Goal: Task Accomplishment & Management: Complete application form

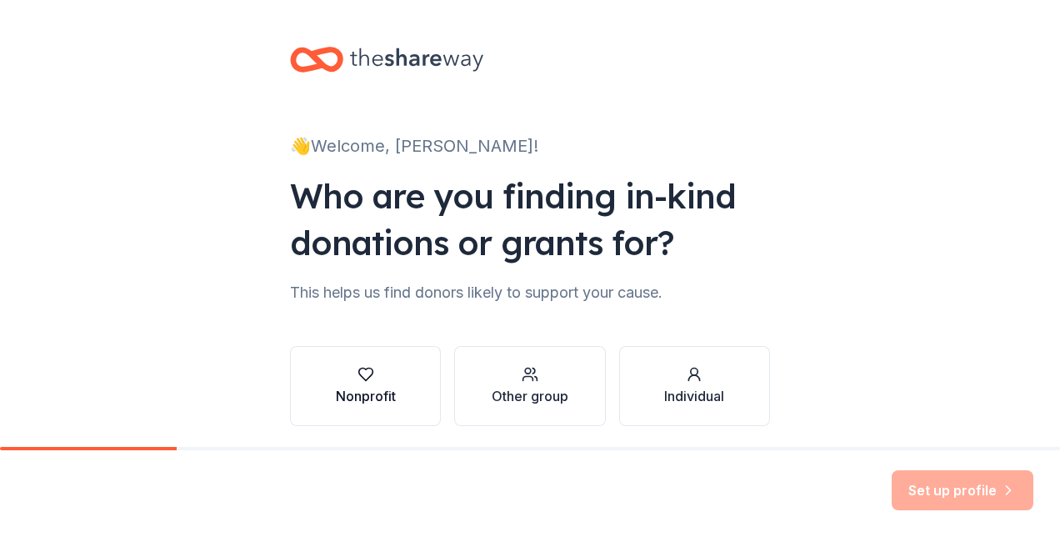
click at [361, 366] on icon "button" at bounding box center [366, 374] width 17 height 17
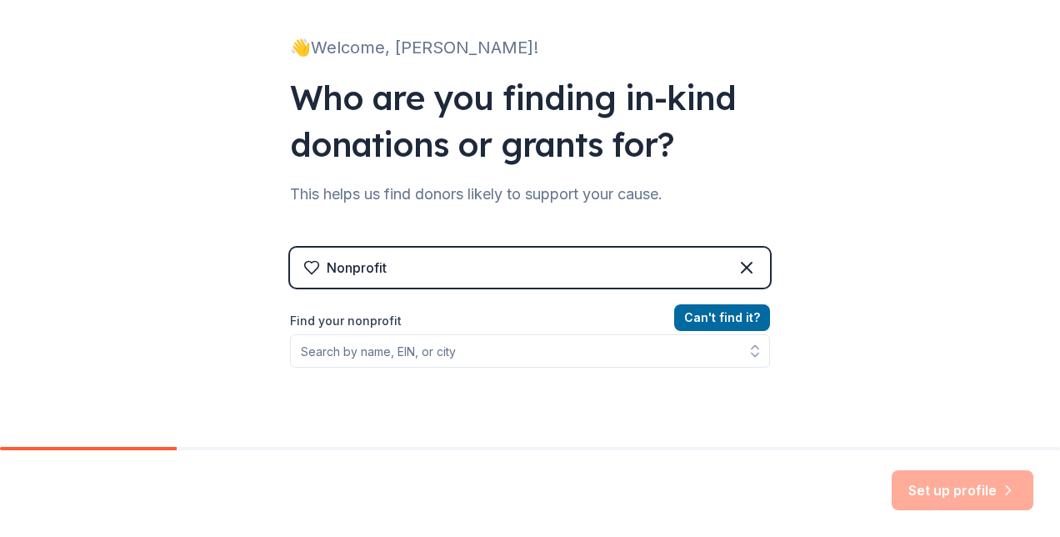
scroll to position [101, 0]
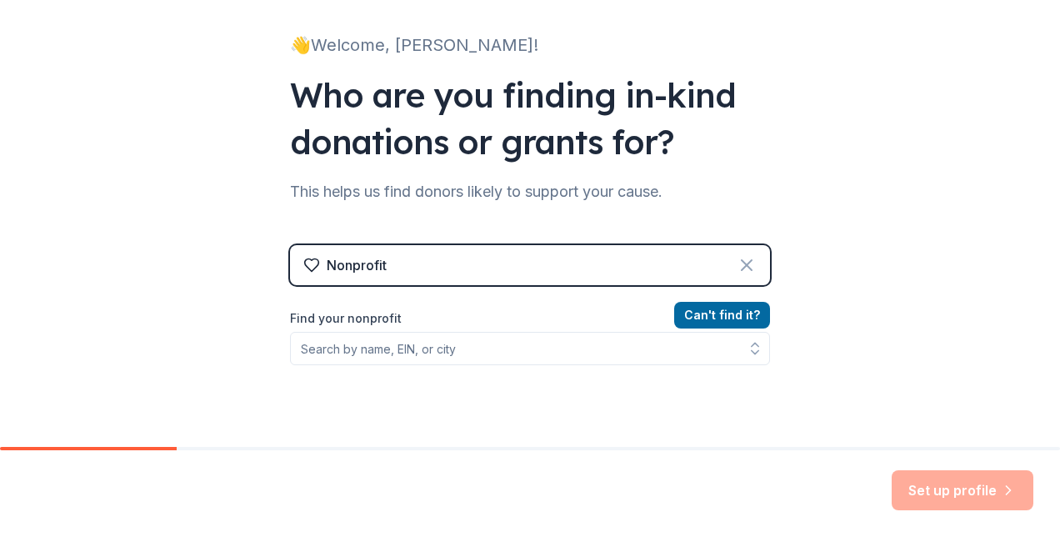
click at [739, 261] on icon at bounding box center [747, 265] width 20 height 20
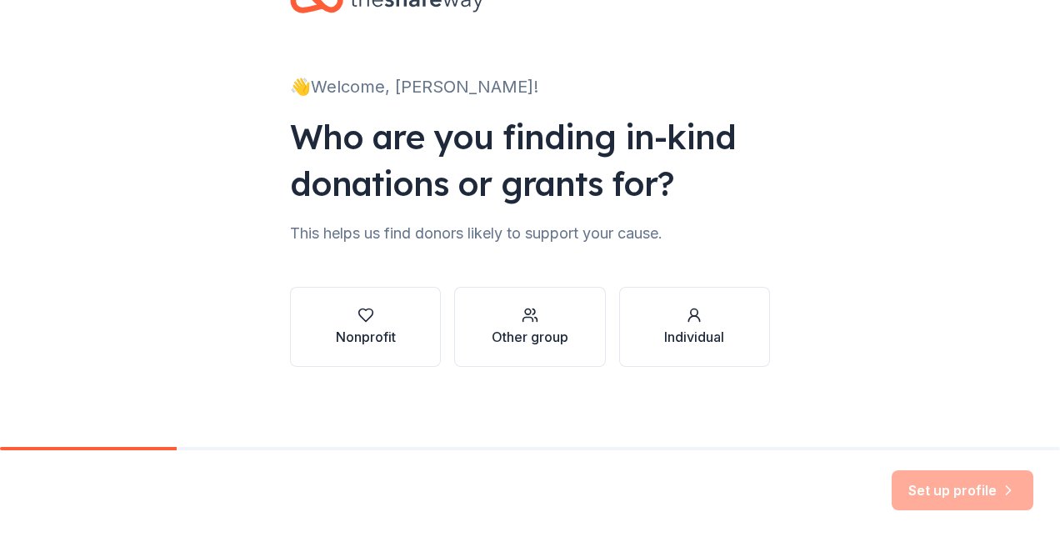
scroll to position [59, 0]
click at [548, 321] on div "button" at bounding box center [530, 315] width 77 height 17
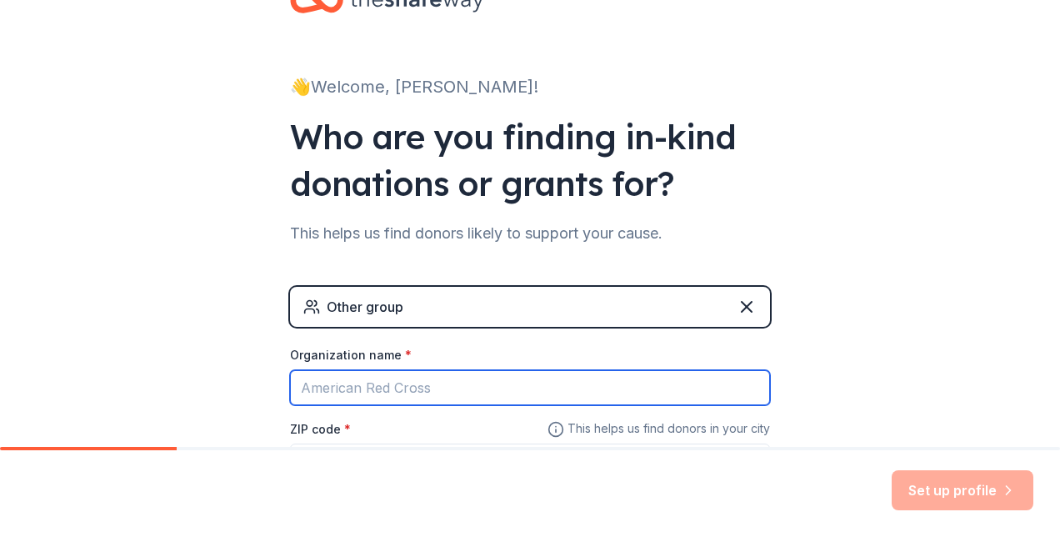
click at [467, 382] on input "Organization name *" at bounding box center [530, 387] width 480 height 35
type input "New hartford wolverines football and cheer"
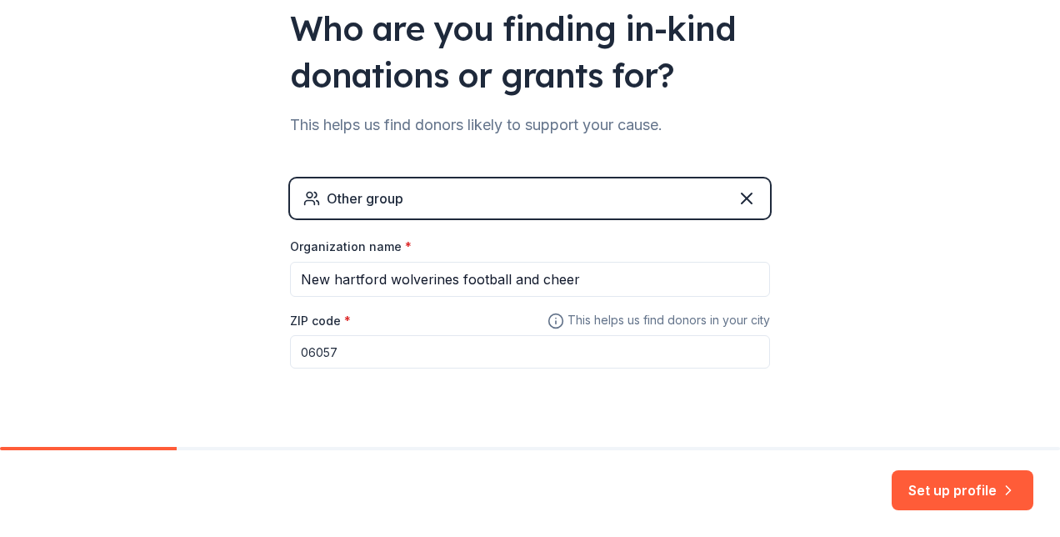
scroll to position [202, 0]
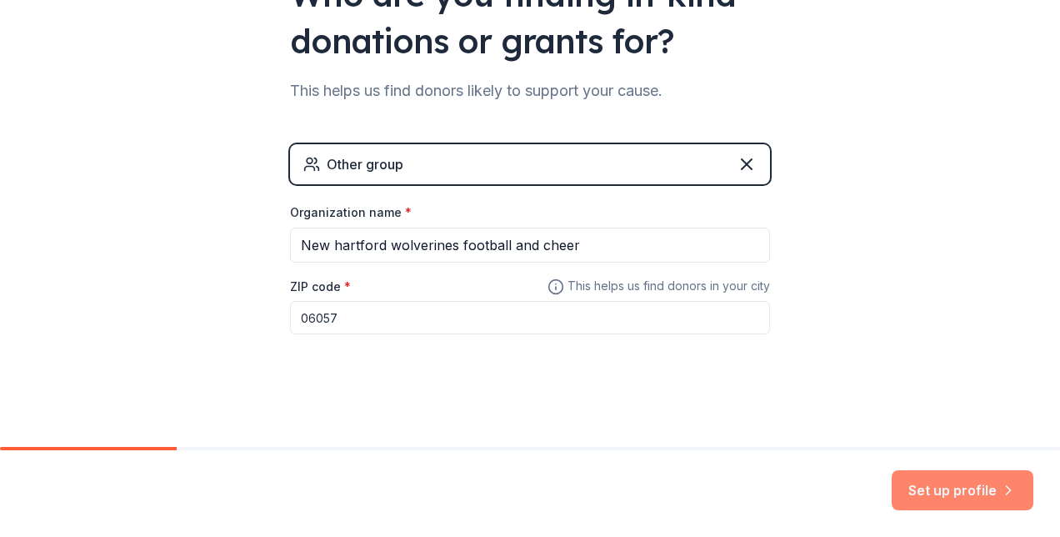
type input "06057"
click at [944, 490] on button "Set up profile" at bounding box center [963, 490] width 142 height 40
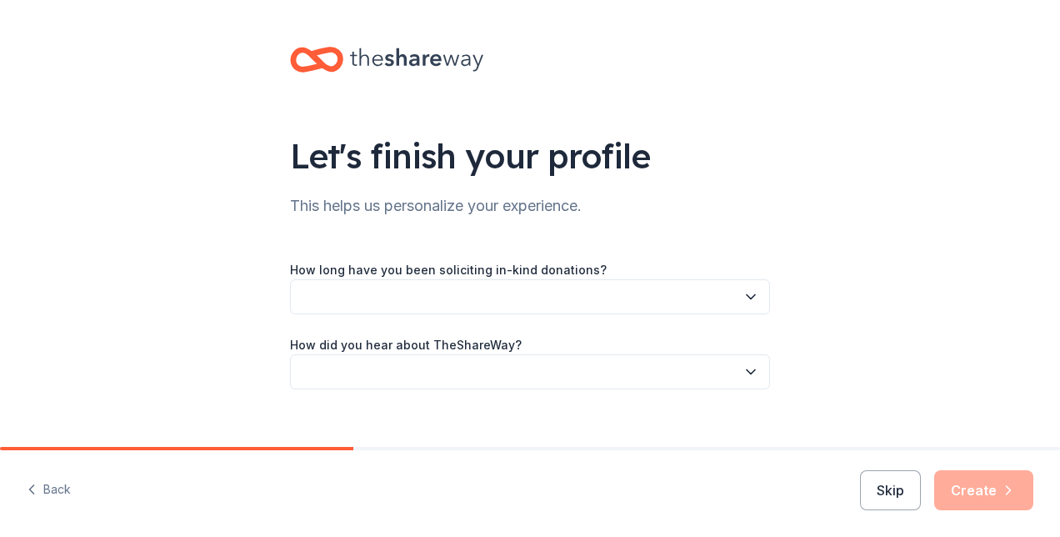
click at [568, 295] on button "button" at bounding box center [530, 296] width 480 height 35
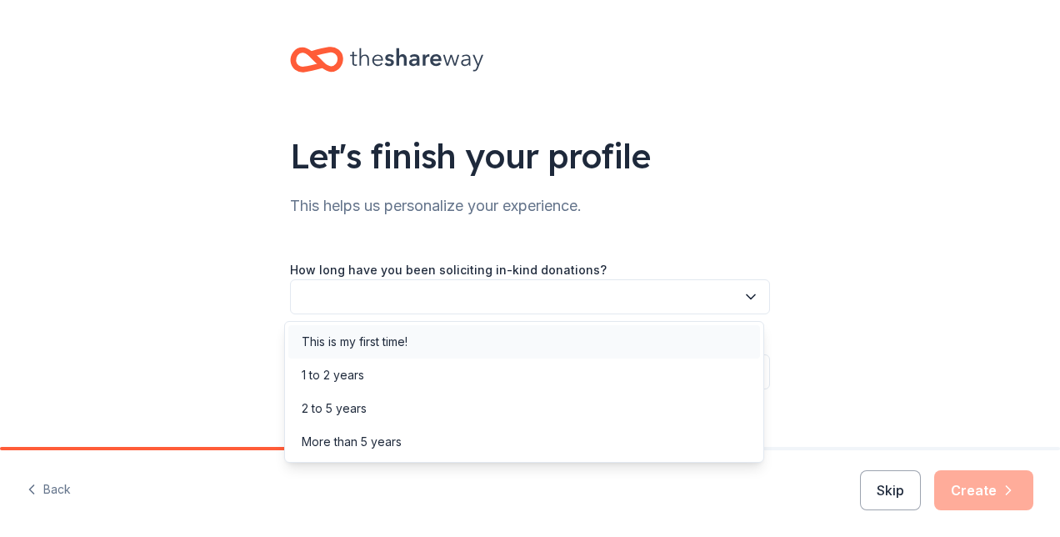
click at [507, 345] on div "This is my first time!" at bounding box center [524, 341] width 472 height 33
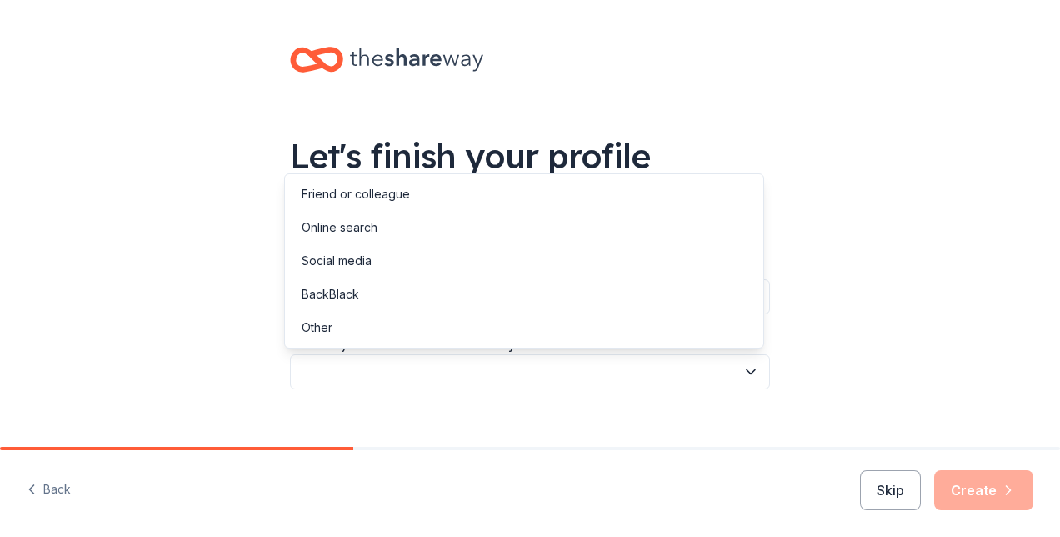
click at [488, 380] on button "button" at bounding box center [530, 371] width 480 height 35
click at [442, 225] on div "Online search" at bounding box center [524, 227] width 472 height 33
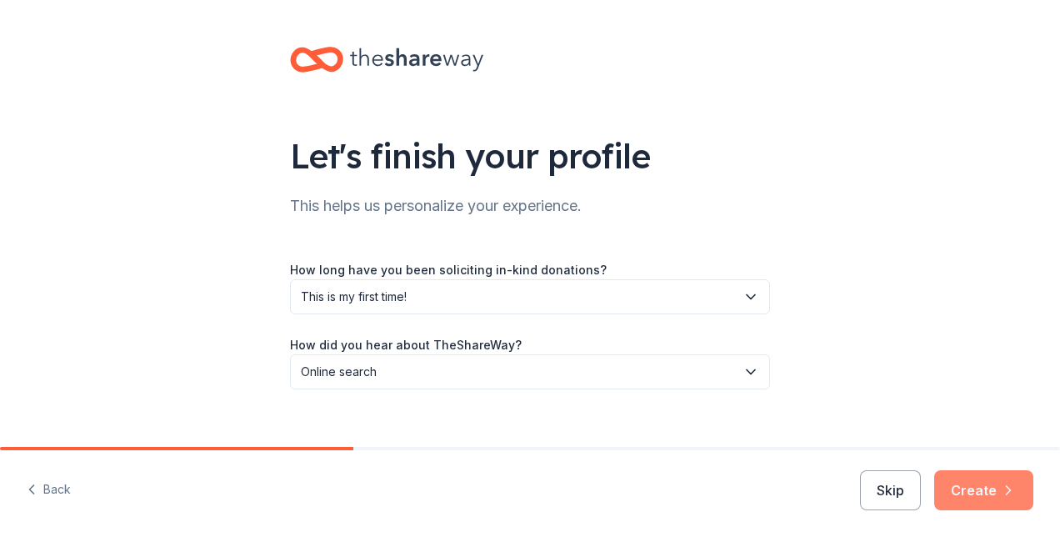
click at [979, 494] on button "Create" at bounding box center [983, 490] width 99 height 40
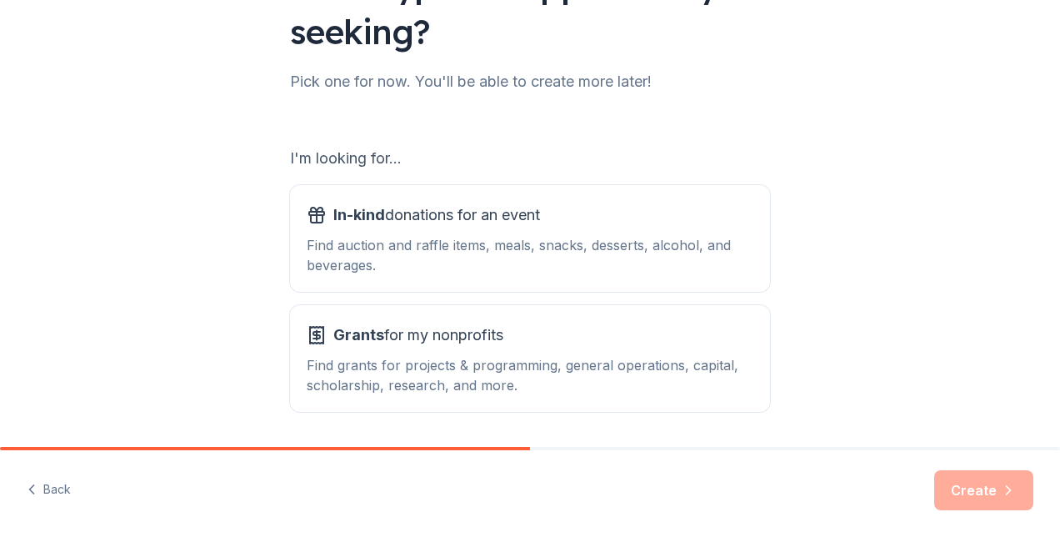
scroll to position [175, 0]
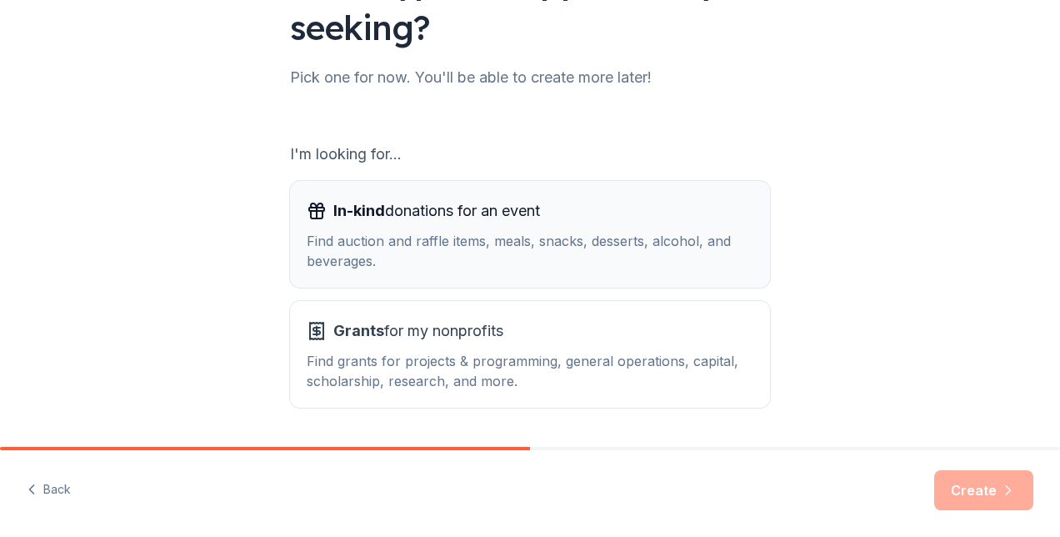
click at [425, 242] on div "Find auction and raffle items, meals, snacks, desserts, alcohol, and beverages." at bounding box center [530, 251] width 447 height 40
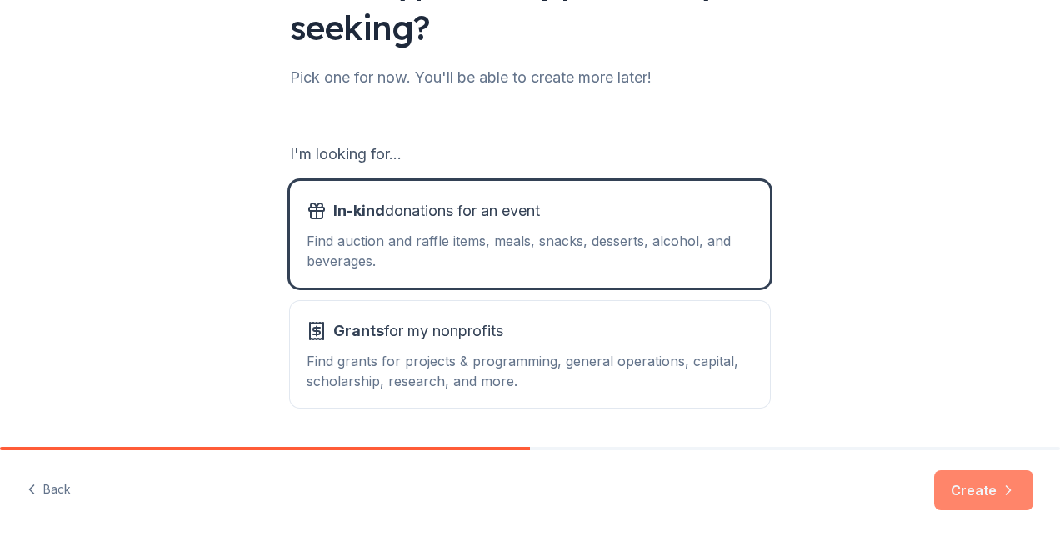
click at [984, 496] on button "Create" at bounding box center [983, 490] width 99 height 40
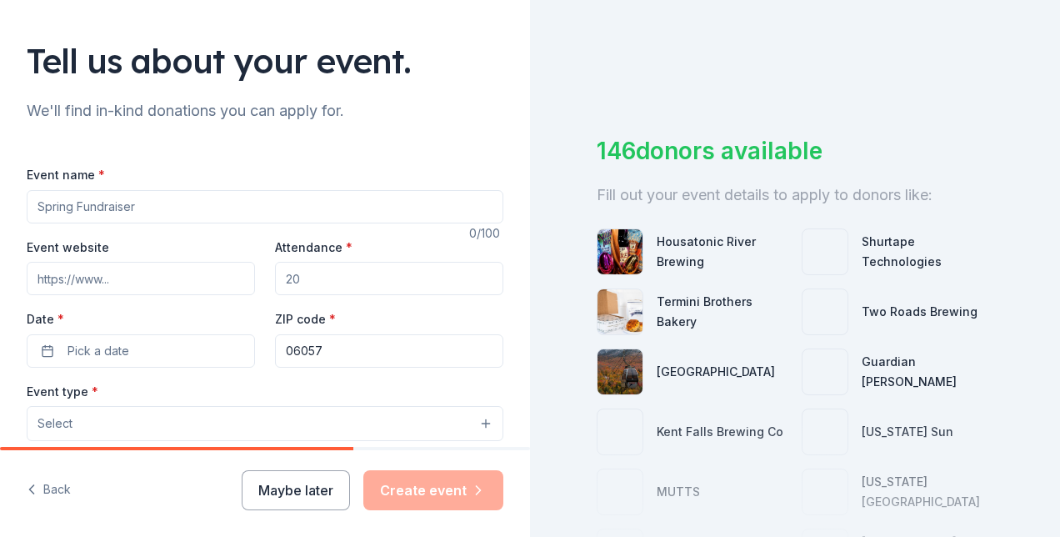
scroll to position [108, 0]
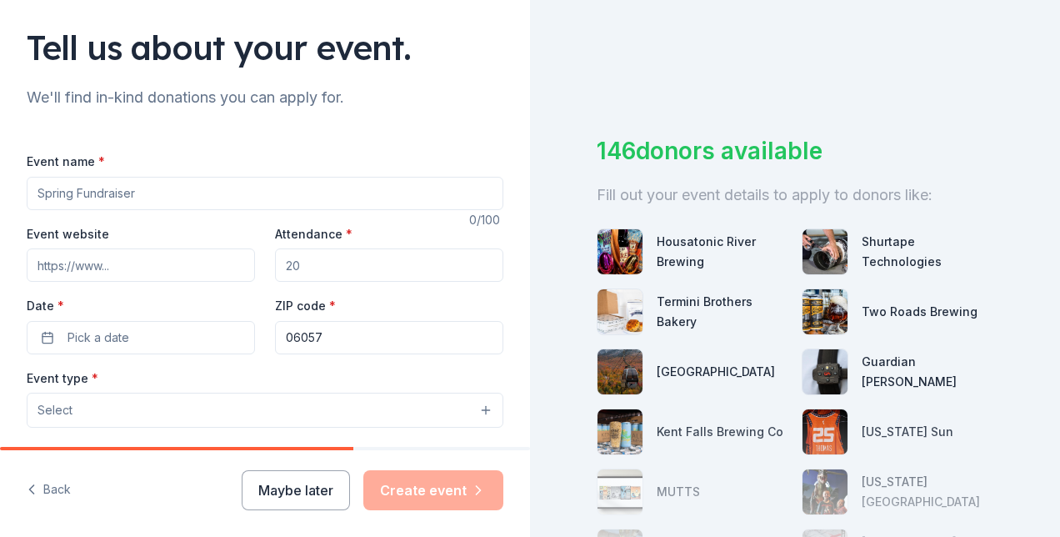
click at [241, 183] on input "Event name *" at bounding box center [265, 193] width 477 height 33
type input "Fall Harvest fest"
type input "400"
click at [40, 337] on button "Pick a date" at bounding box center [141, 337] width 228 height 33
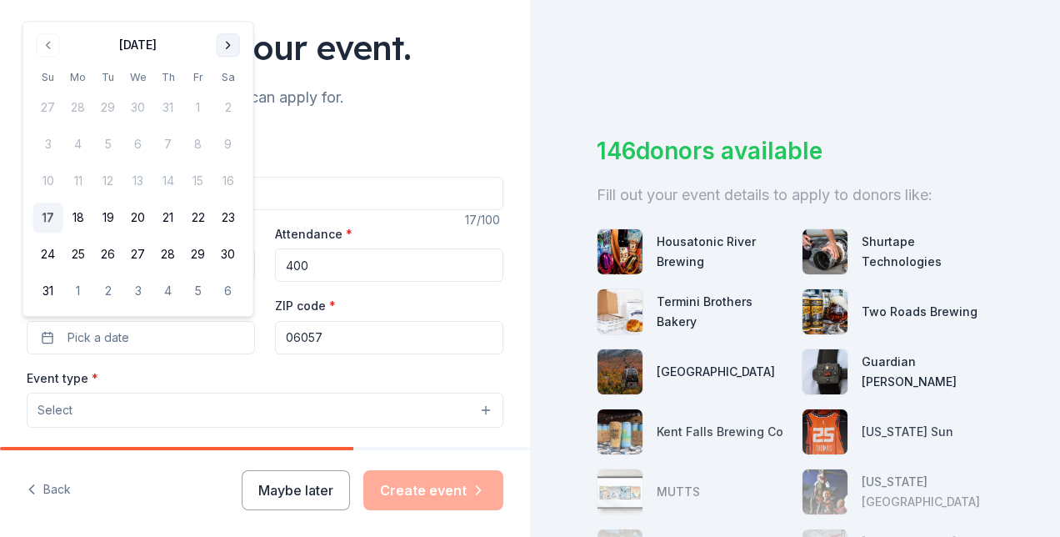
click at [228, 51] on button "Go to next month" at bounding box center [228, 44] width 23 height 23
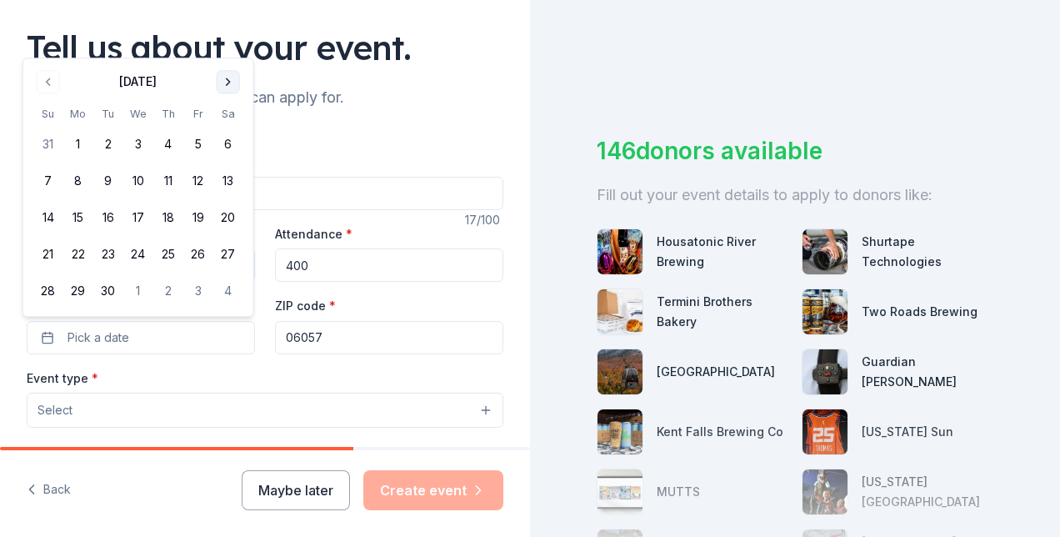
click at [228, 51] on div "Tell us about your event." at bounding box center [265, 47] width 477 height 47
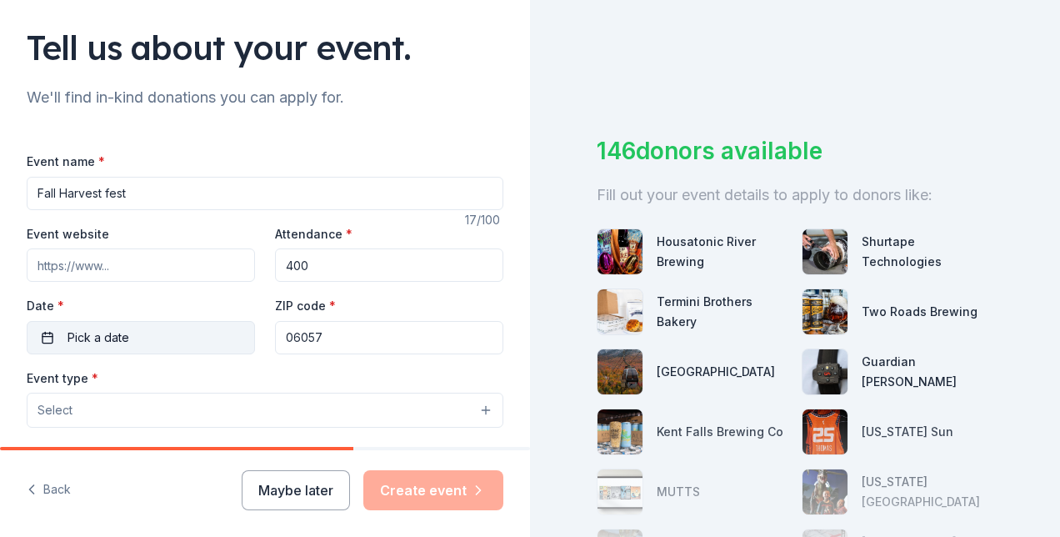
click at [115, 328] on span "Pick a date" at bounding box center [99, 338] width 62 height 20
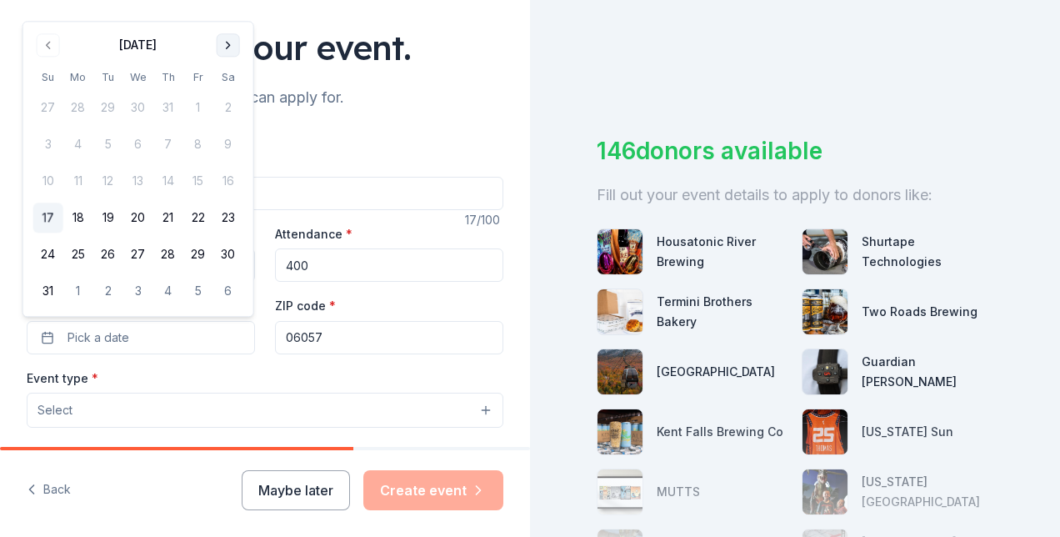
click at [233, 43] on button "Go to next month" at bounding box center [228, 44] width 23 height 23
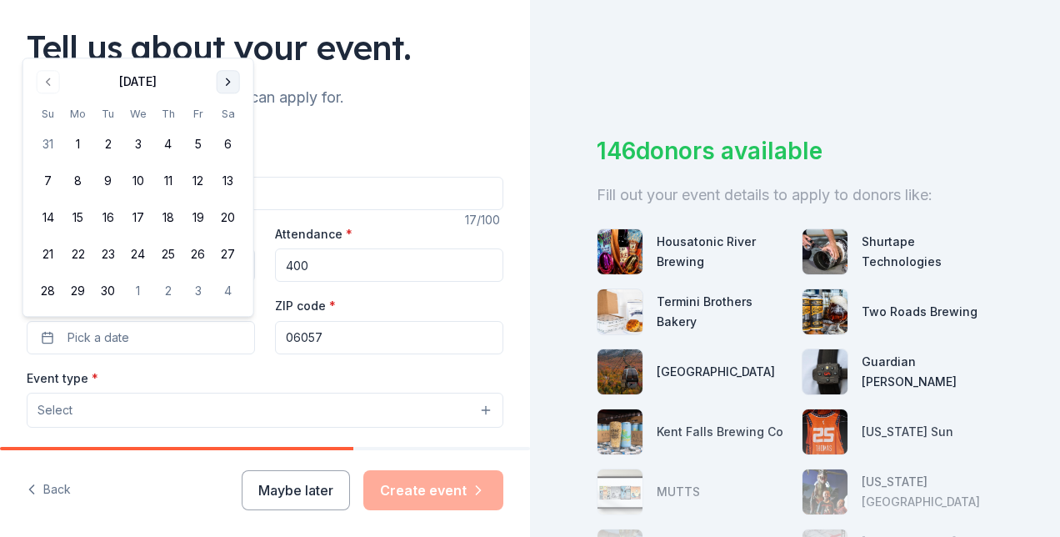
click at [226, 77] on button "Go to next month" at bounding box center [228, 81] width 23 height 23
click at [55, 246] on button "19" at bounding box center [48, 255] width 30 height 30
click at [253, 401] on button "Select" at bounding box center [265, 410] width 477 height 35
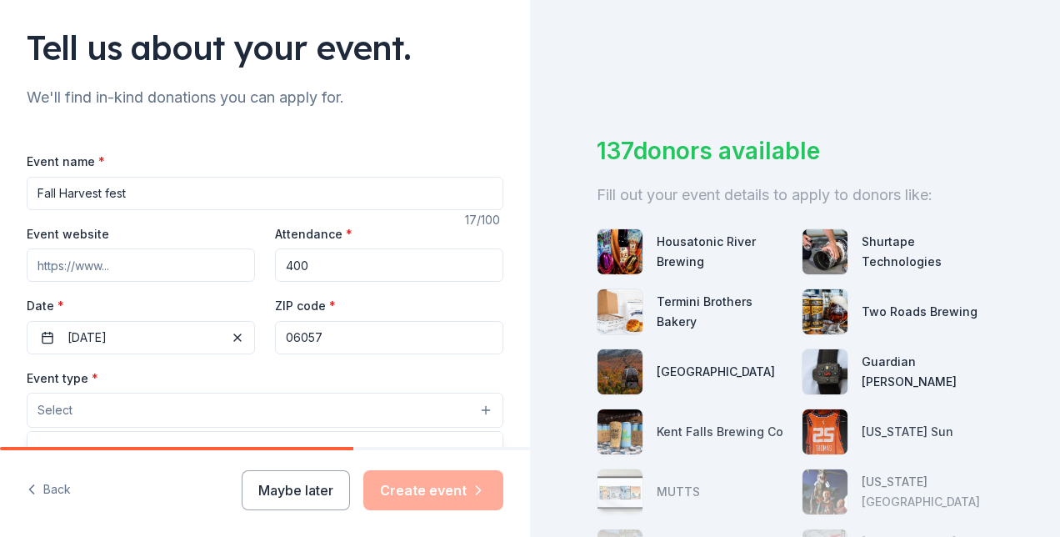
click at [228, 413] on button "Select" at bounding box center [265, 410] width 477 height 35
click at [473, 411] on button "Select" at bounding box center [265, 410] width 477 height 35
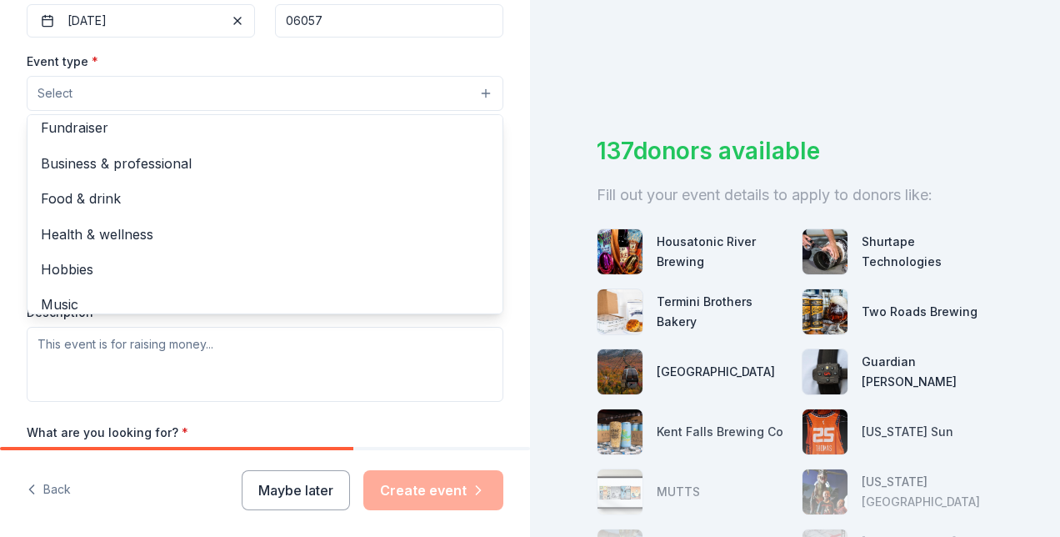
scroll to position [0, 0]
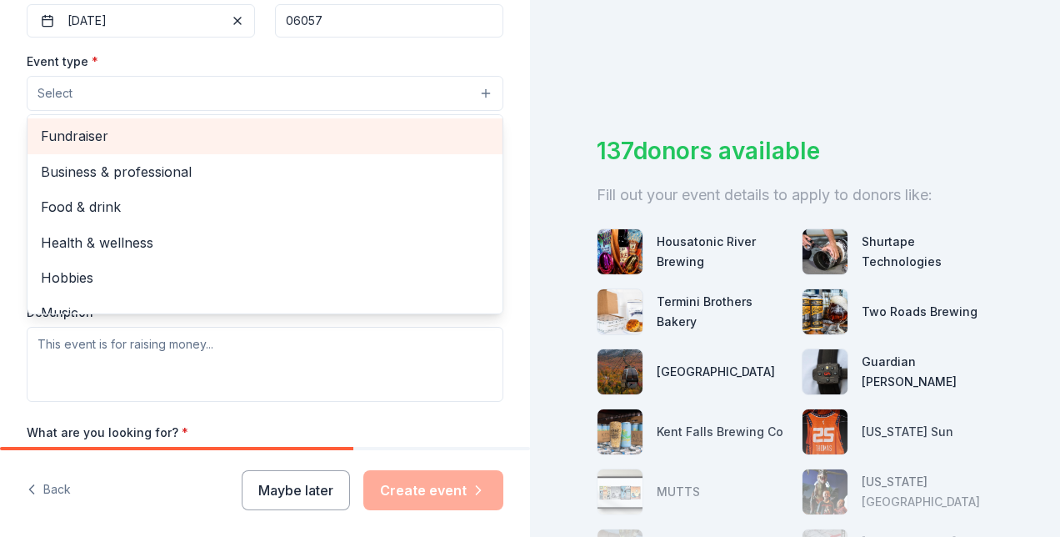
click at [228, 125] on span "Fundraiser" at bounding box center [265, 136] width 448 height 22
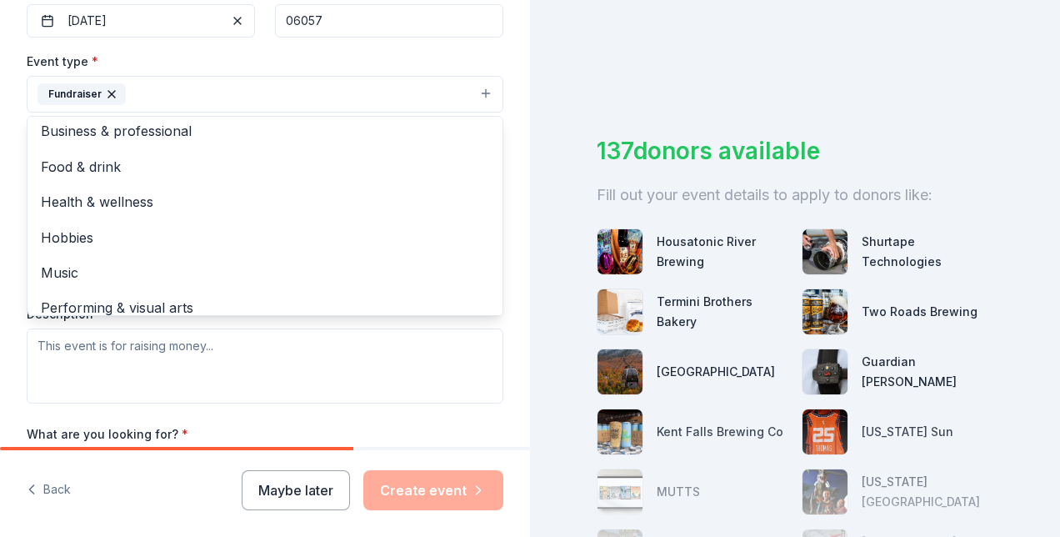
scroll to position [20, 0]
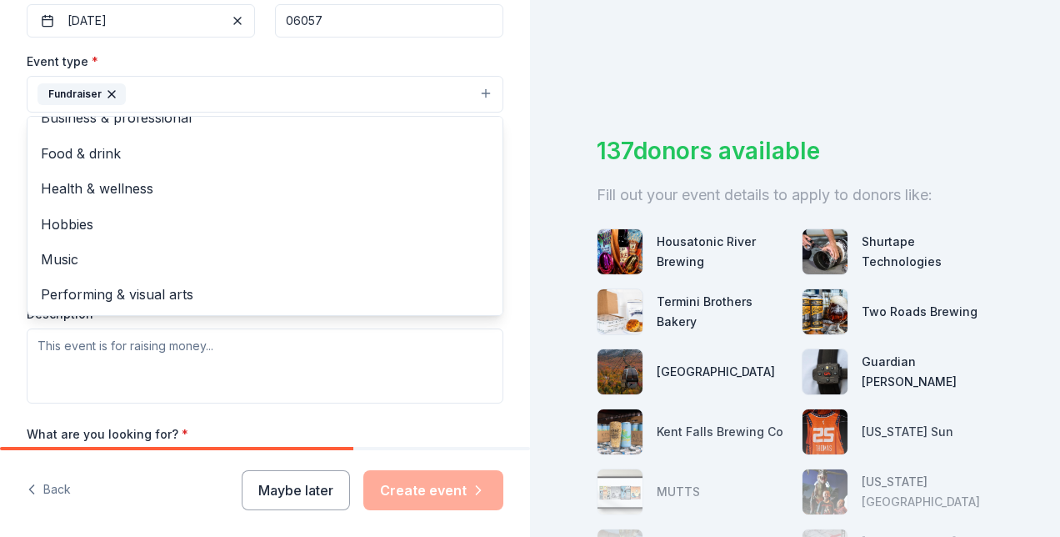
click at [418, 333] on div "Event type * Fundraiser Business & professional Food & drink Health & wellness …" at bounding box center [265, 227] width 477 height 353
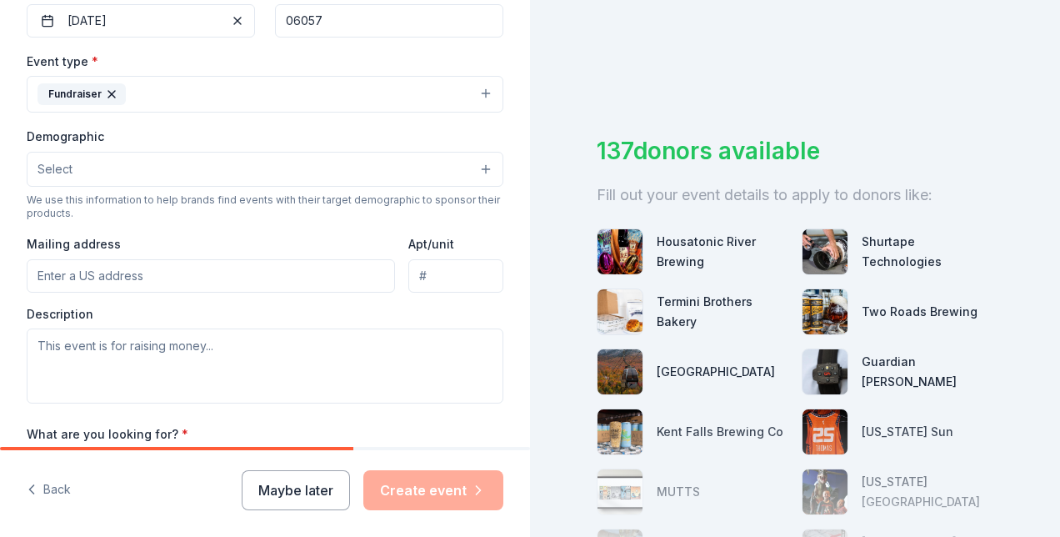
click at [278, 152] on button "Select" at bounding box center [265, 169] width 477 height 35
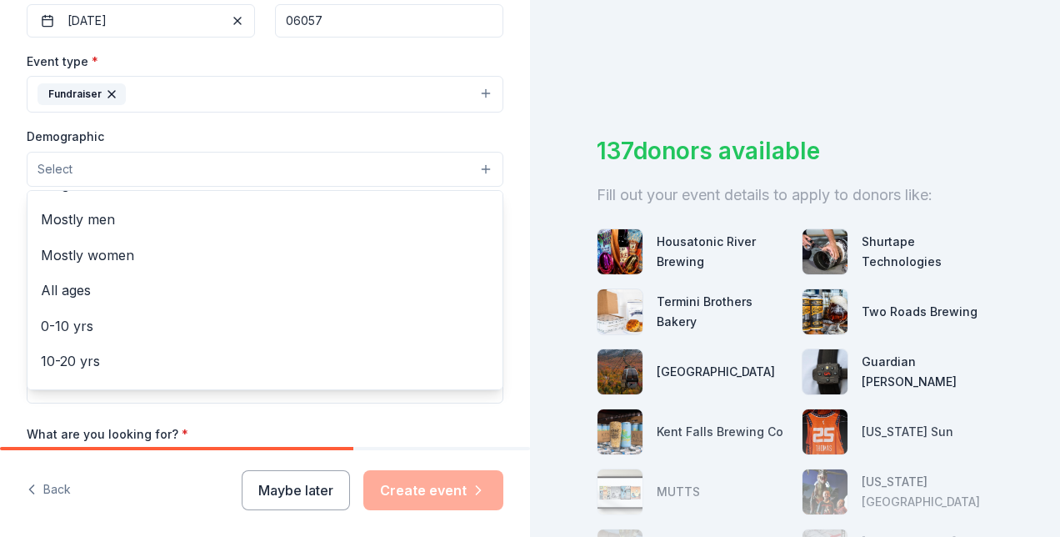
scroll to position [30, 0]
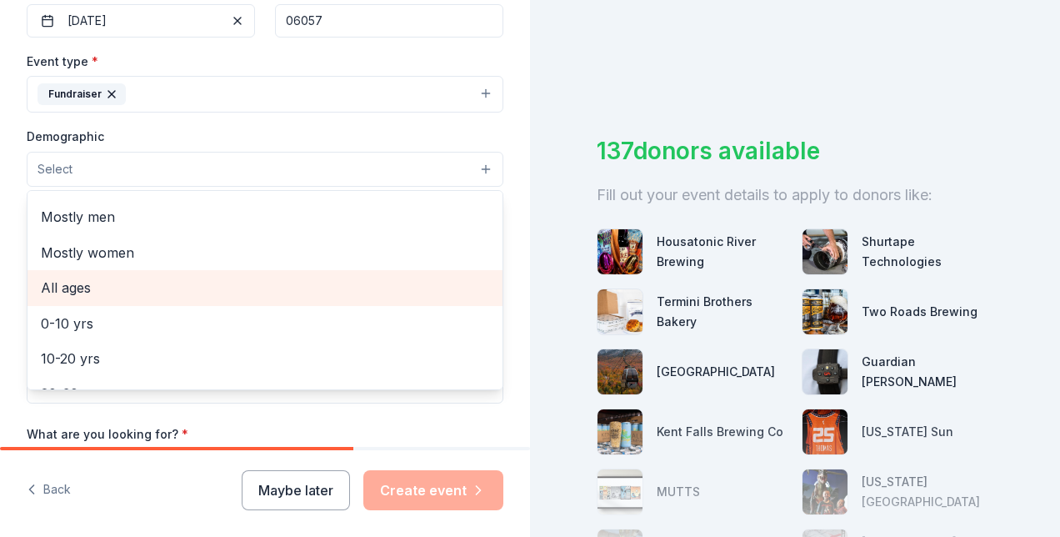
click at [80, 290] on span "All ages" at bounding box center [265, 288] width 448 height 22
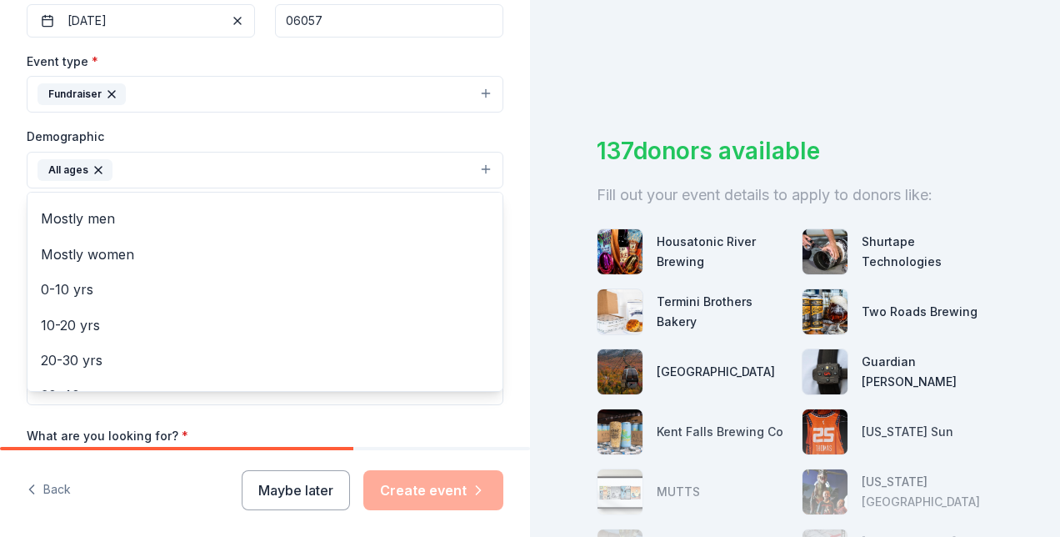
click at [513, 128] on div "Tell us about your event. We'll find in-kind donations you can apply for. Event…" at bounding box center [265, 131] width 530 height 1113
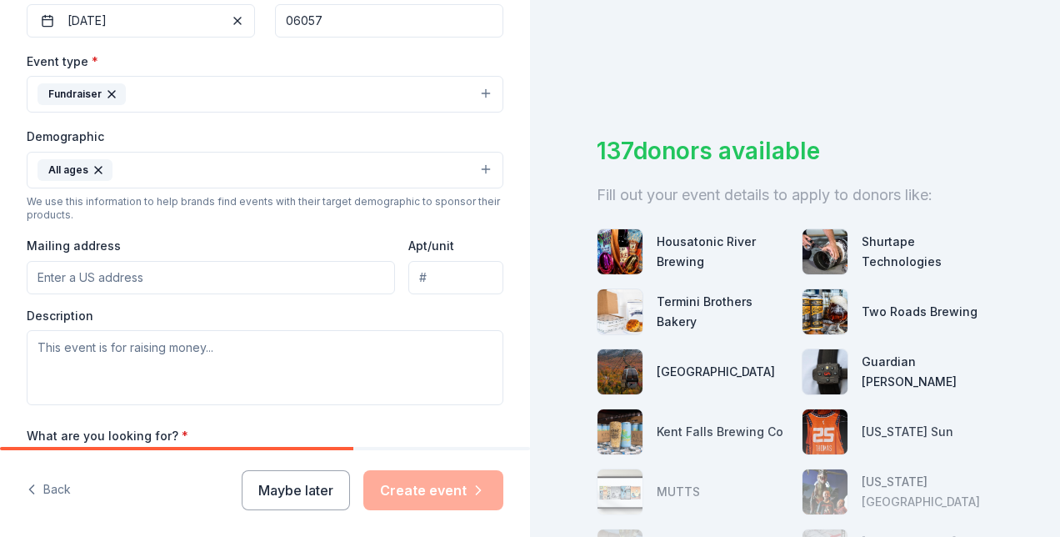
click at [213, 268] on input "Mailing address" at bounding box center [211, 277] width 368 height 33
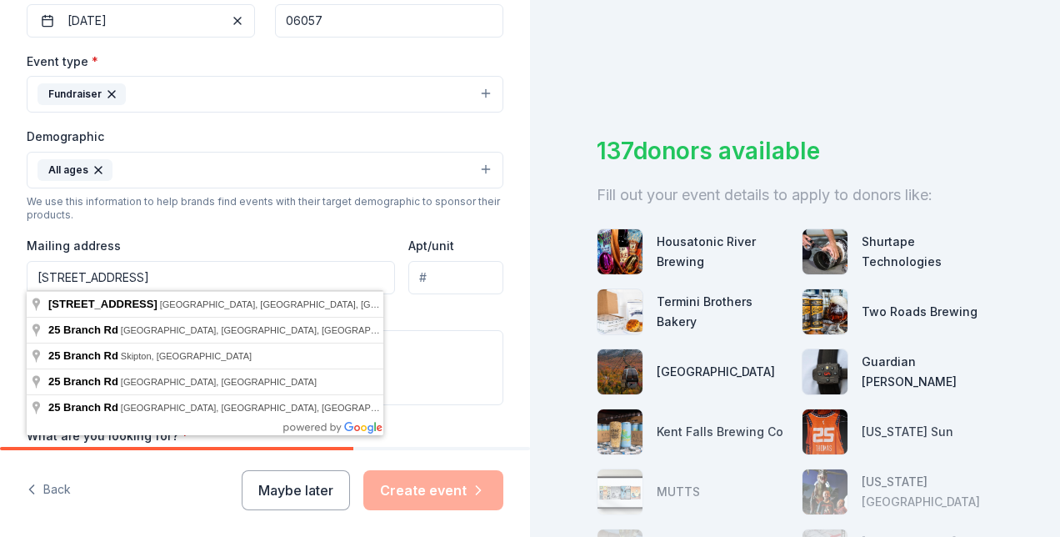
click at [223, 282] on input "25 branch rd" at bounding box center [211, 277] width 368 height 33
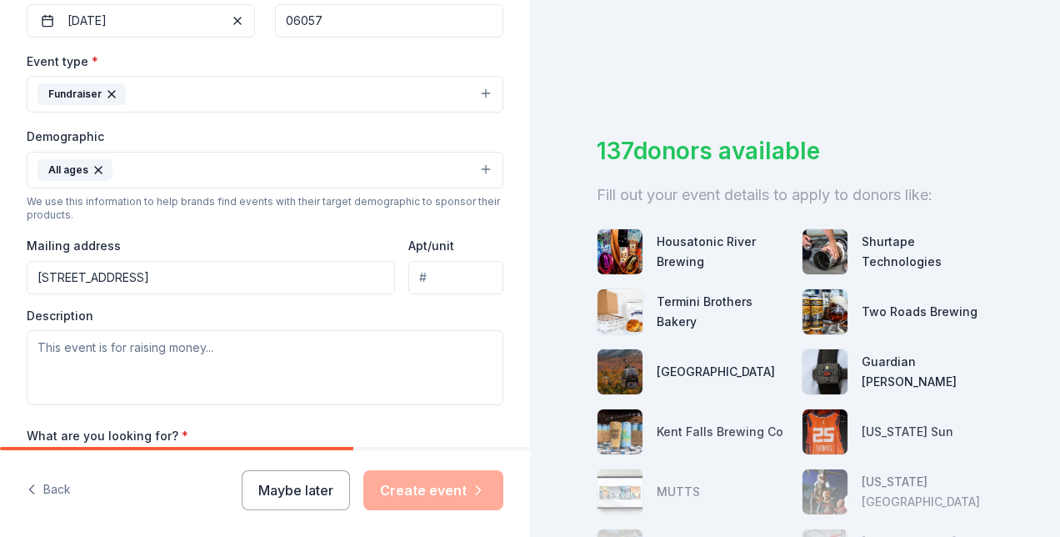
type input "25 Branch Road, Harwinton, CT, 06791"
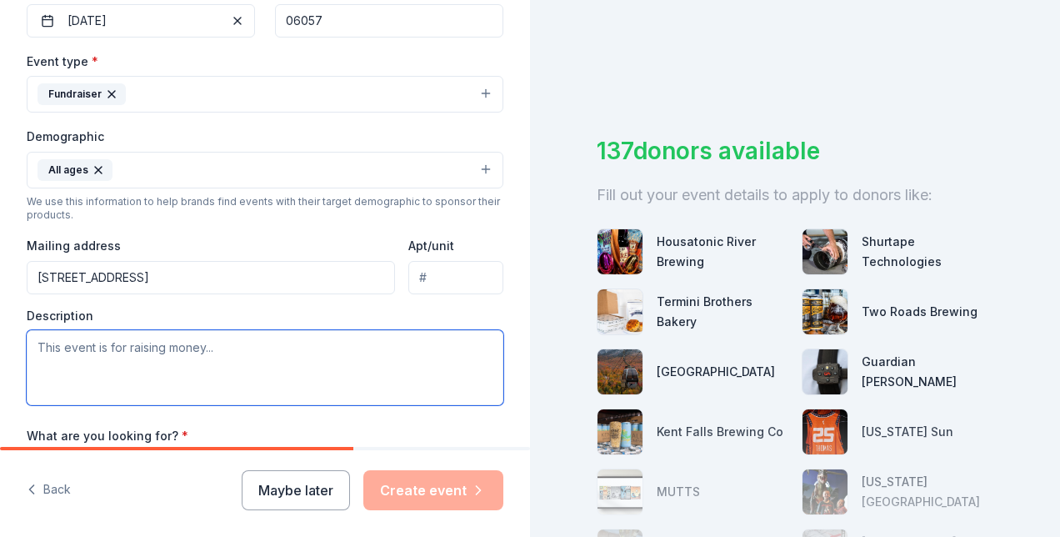
click at [149, 348] on textarea at bounding box center [265, 367] width 477 height 75
click at [128, 338] on textarea at bounding box center [265, 367] width 477 height 75
type textarea "T"
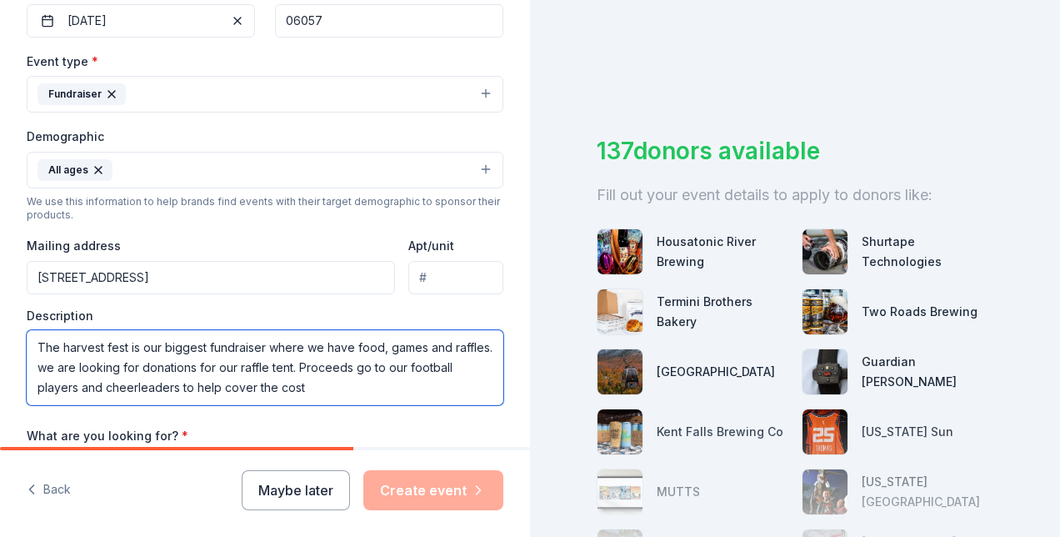
drag, startPoint x: 447, startPoint y: 363, endPoint x: 410, endPoint y: 364, distance: 36.7
click at [410, 364] on textarea "The harvest fest is our biggest fundraiser where we have food, games and raffle…" at bounding box center [265, 367] width 477 height 75
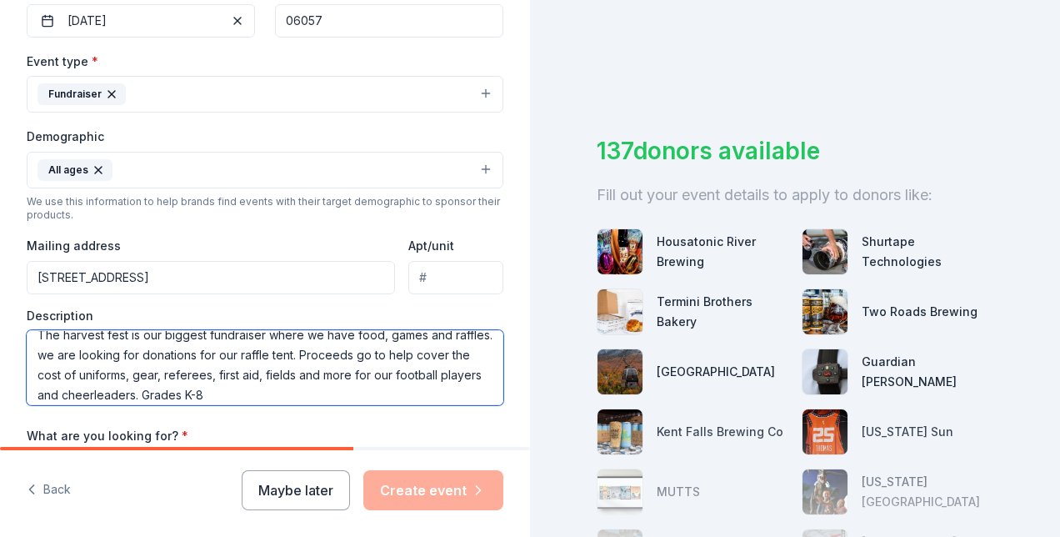
scroll to position [0, 0]
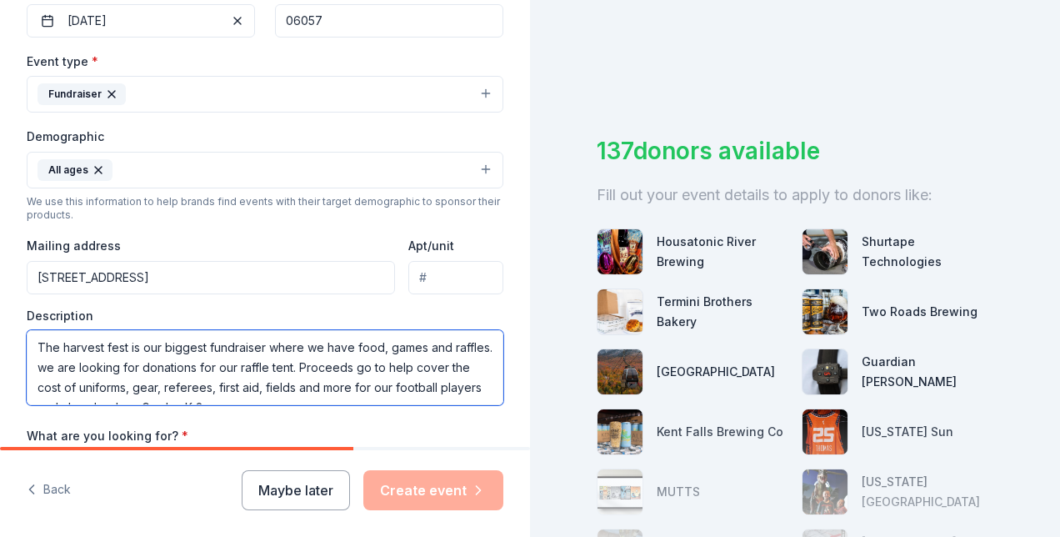
drag, startPoint x: 353, startPoint y: 392, endPoint x: 8, endPoint y: 295, distance: 357.6
click at [8, 295] on div "Tell us about your event. We'll find in-kind donations you can apply for. Event…" at bounding box center [265, 131] width 530 height 1113
type textarea "The harvest fest is our biggest fundraiser where we have food, games and raffle…"
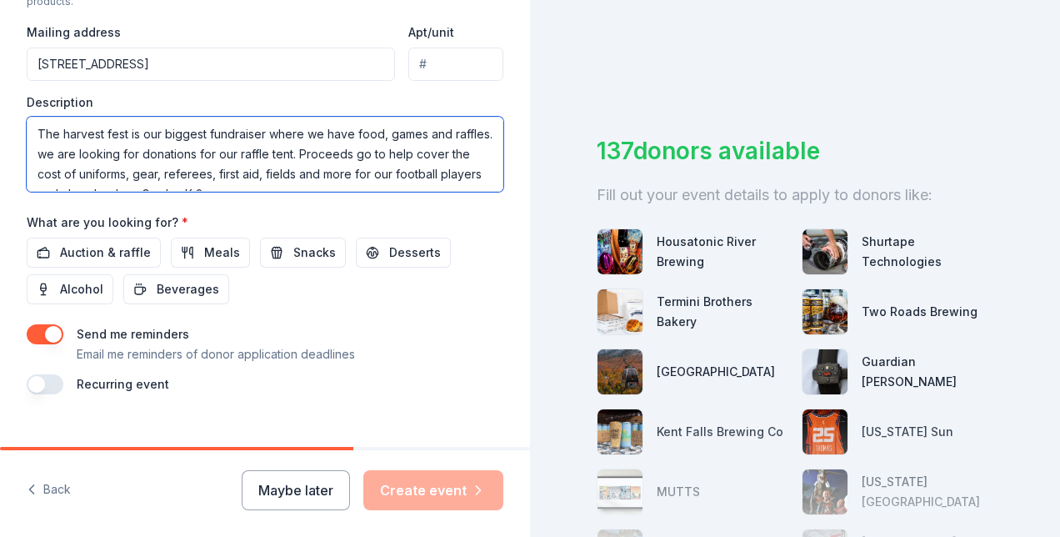
scroll to position [635, 0]
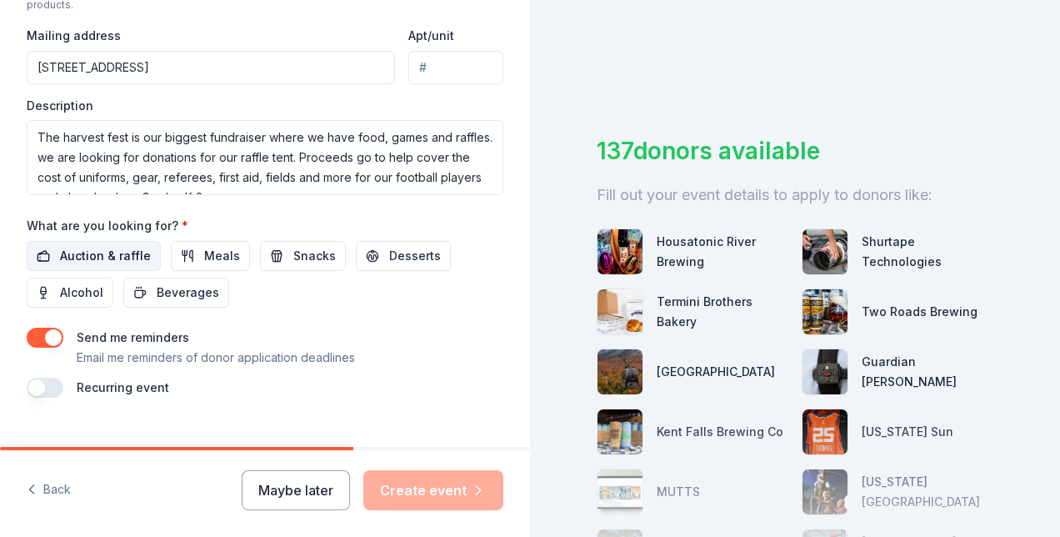
click at [103, 246] on span "Auction & raffle" at bounding box center [105, 256] width 91 height 20
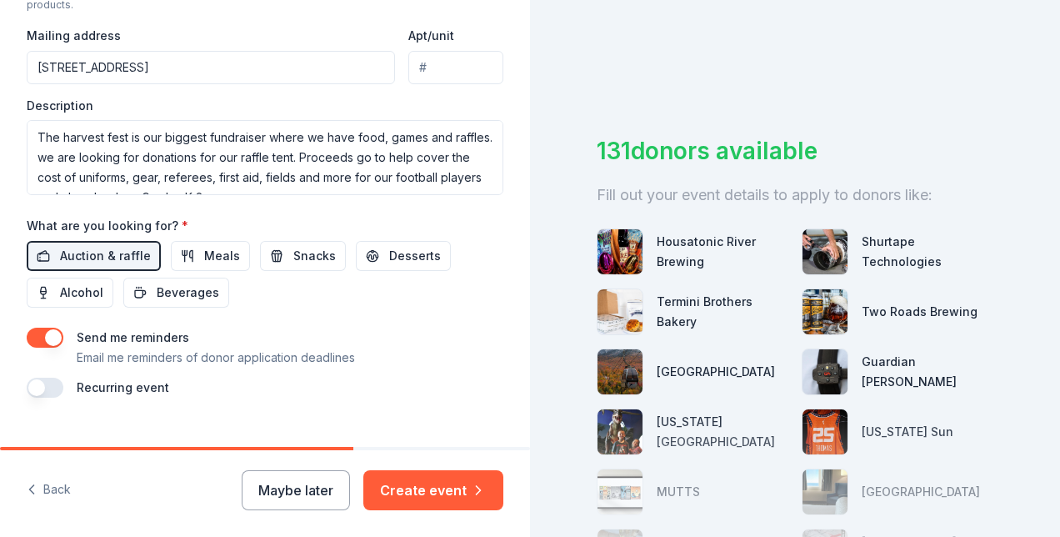
click at [57, 382] on button "button" at bounding box center [45, 388] width 37 height 20
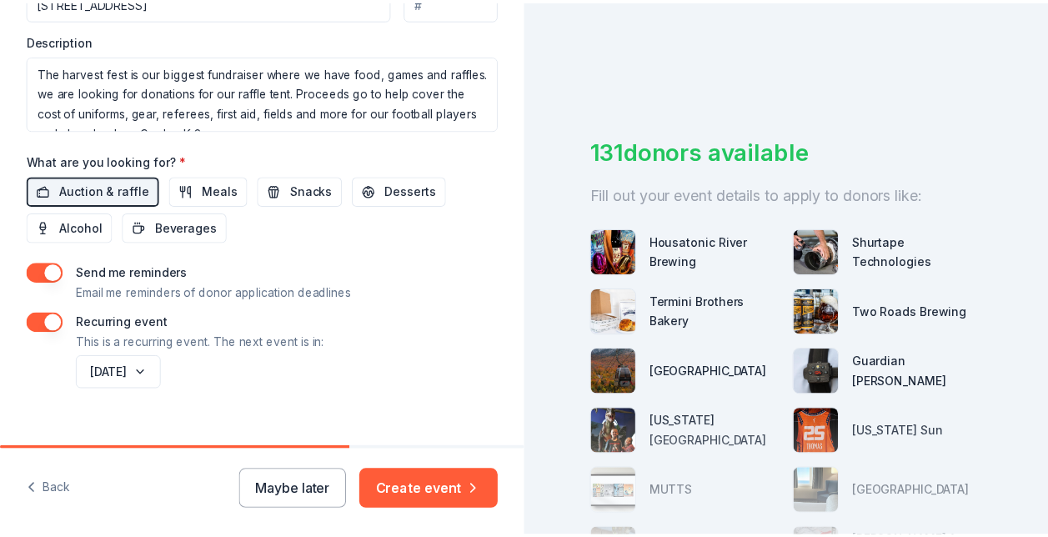
scroll to position [721, 0]
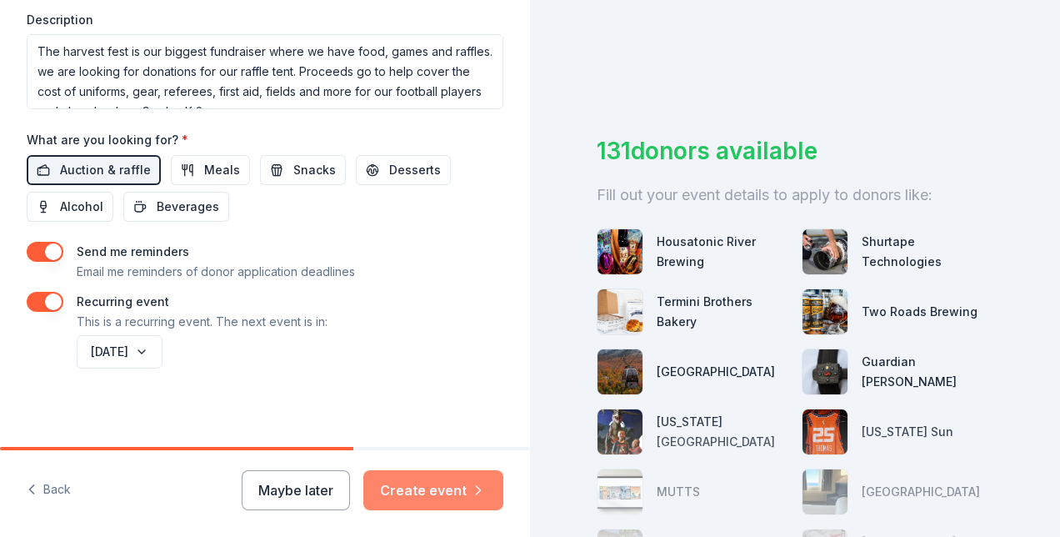
click at [452, 487] on button "Create event" at bounding box center [433, 490] width 140 height 40
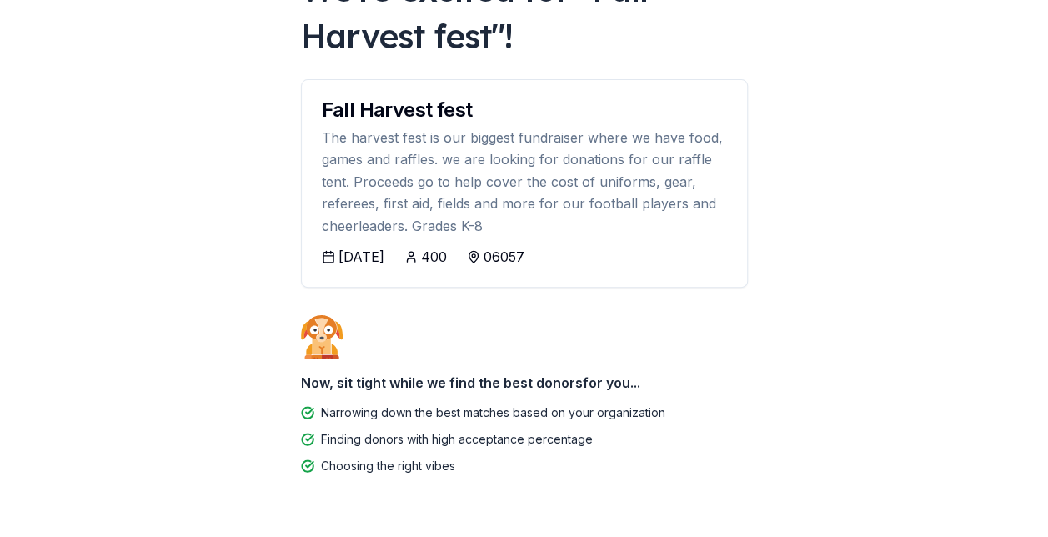
scroll to position [188, 0]
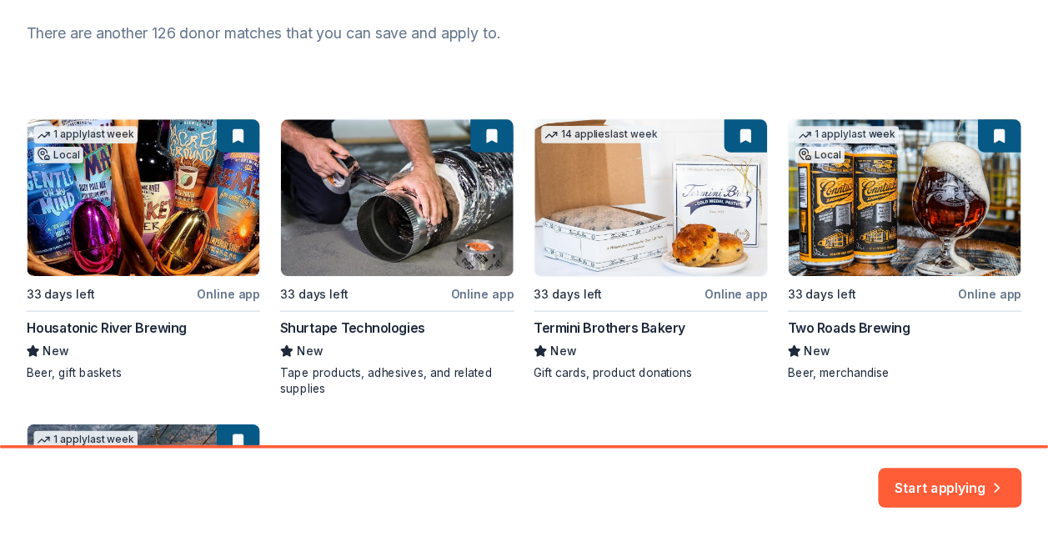
scroll to position [220, 0]
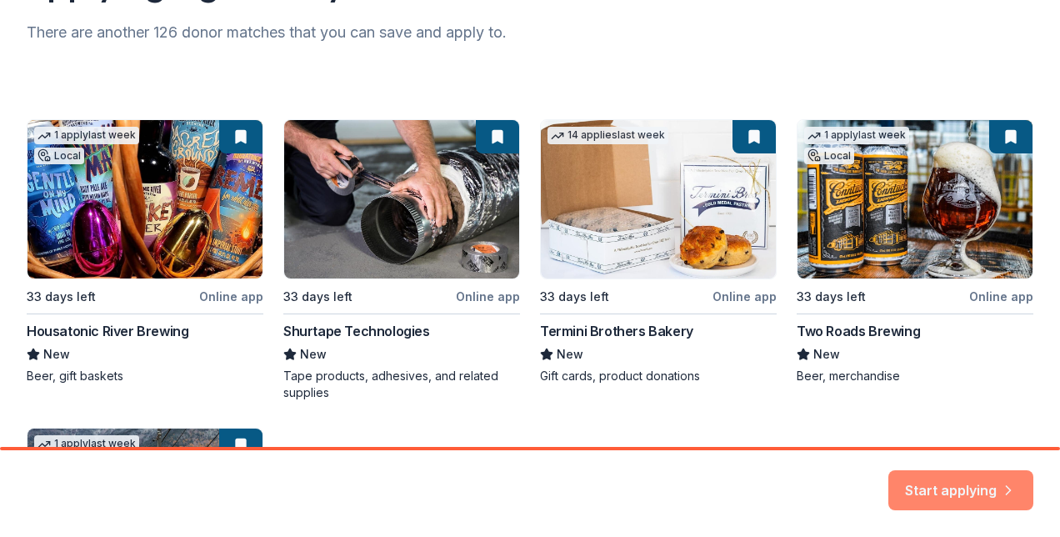
click at [923, 475] on button "Start applying" at bounding box center [961, 480] width 145 height 40
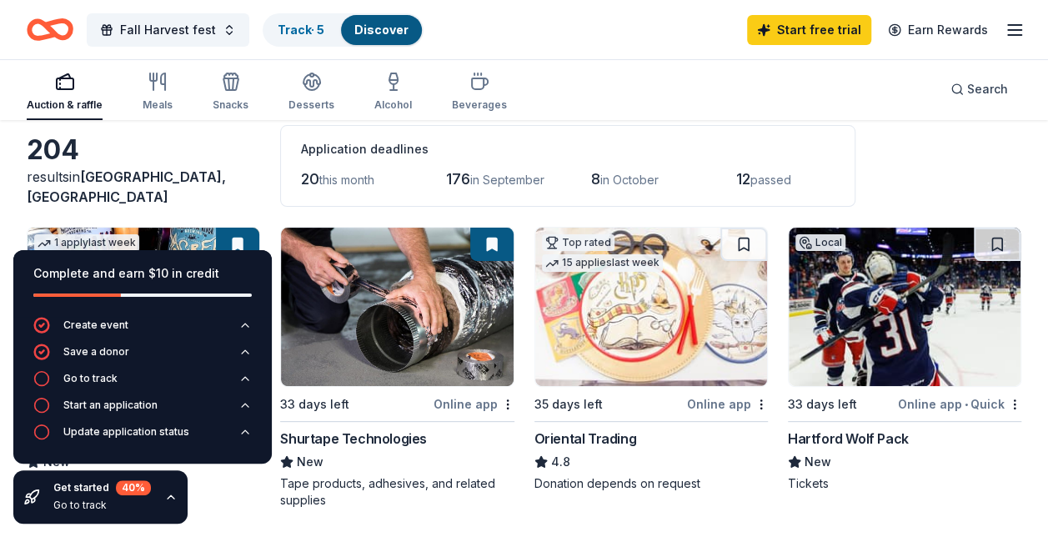
scroll to position [83, 0]
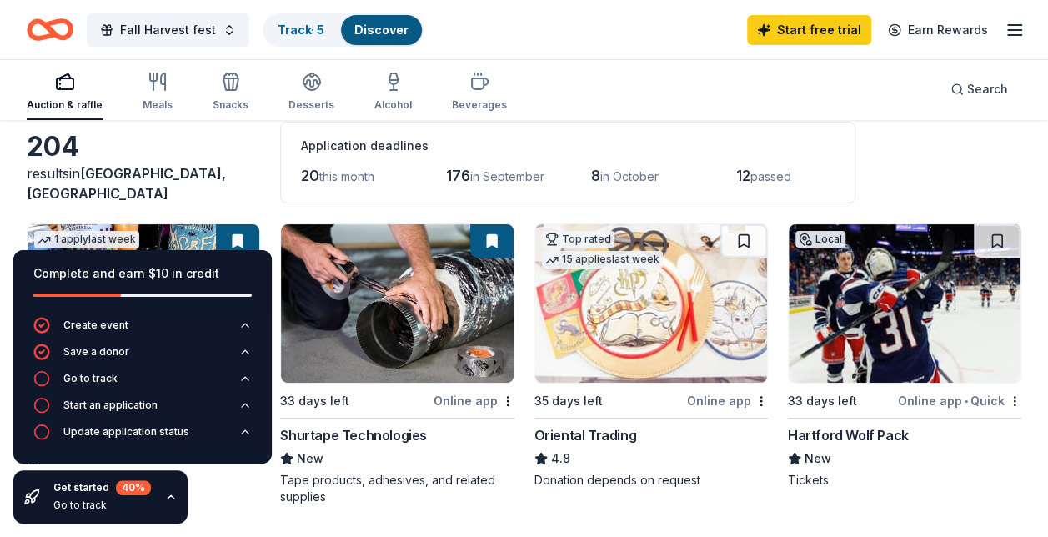
click at [216, 150] on div "204" at bounding box center [143, 146] width 233 height 33
click at [215, 493] on div "Complete and earn $10 in credit Create event Save a donor Go to track Start an …" at bounding box center [142, 387] width 285 height 300
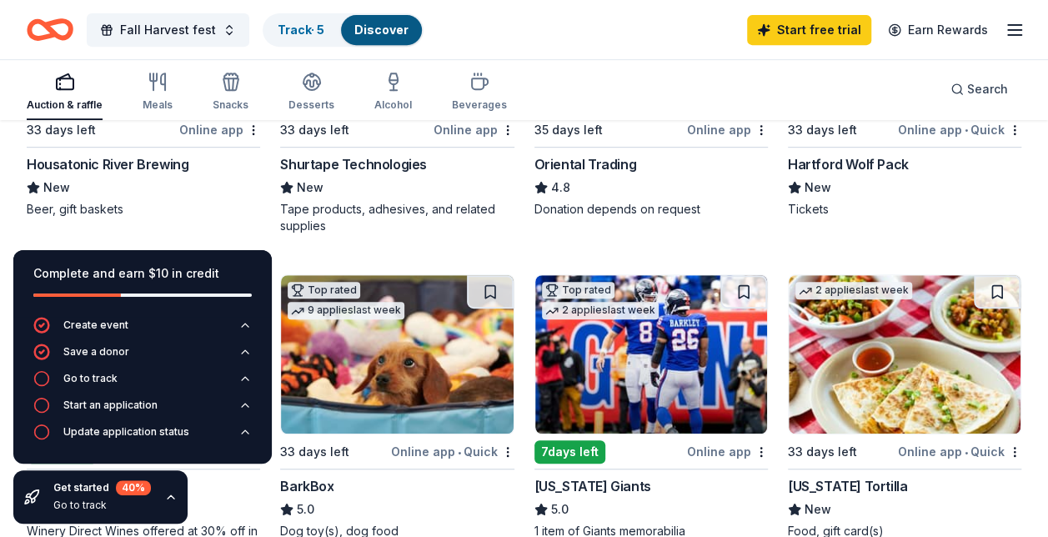
scroll to position [328, 0]
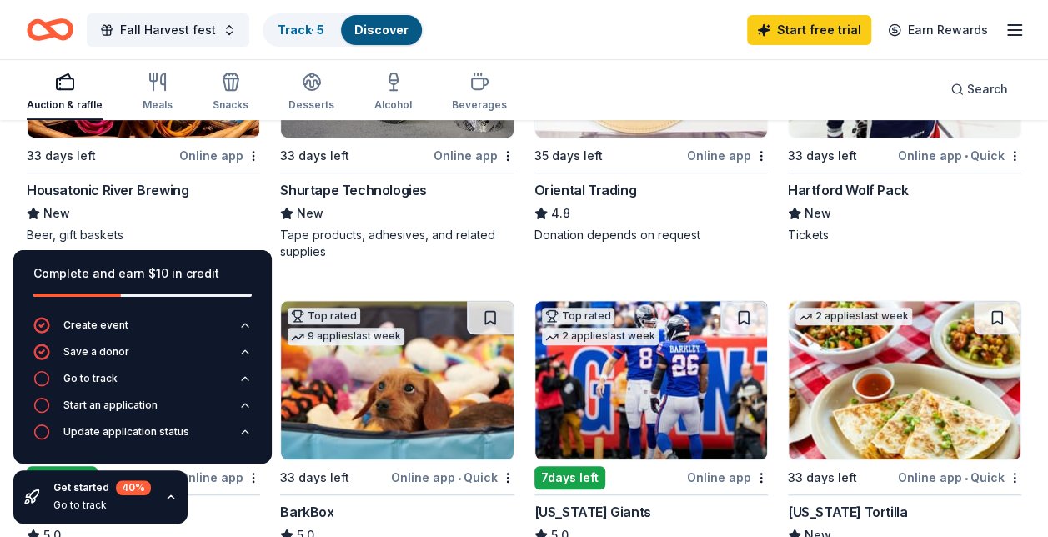
click at [133, 195] on div "Housatonic River Brewing" at bounding box center [108, 190] width 162 height 20
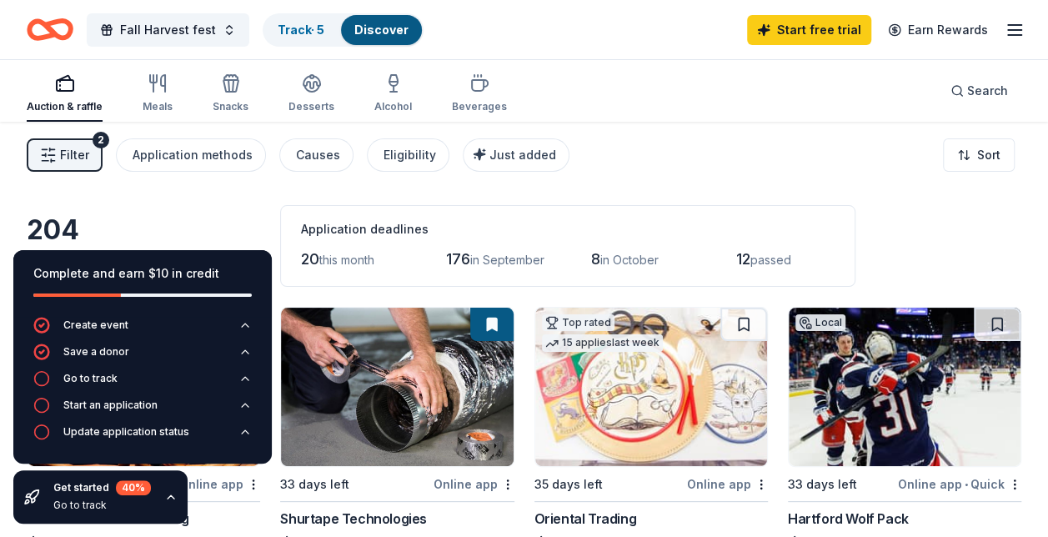
scroll to position [83, 0]
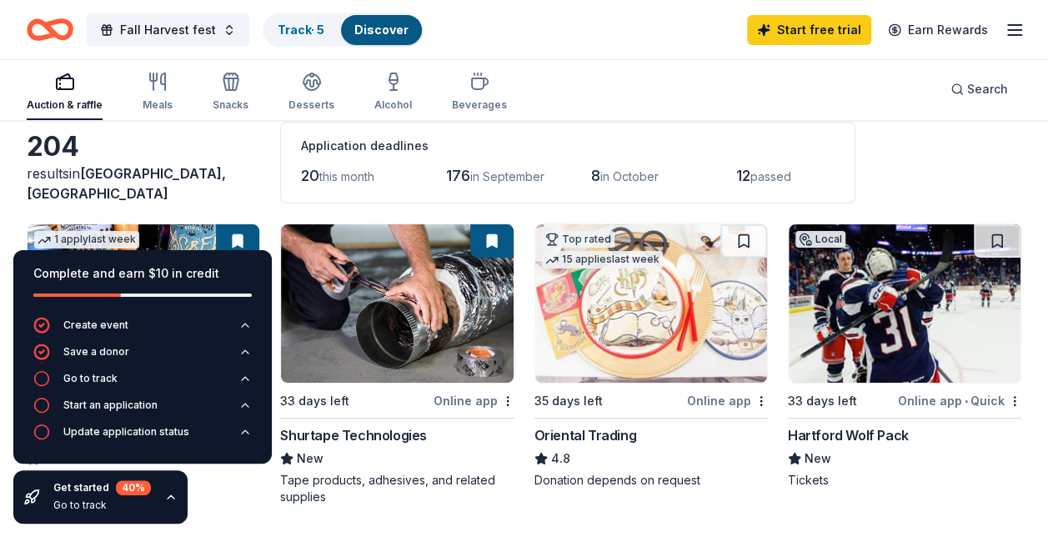
click at [410, 314] on img at bounding box center [397, 303] width 232 height 158
click at [644, 318] on img at bounding box center [651, 303] width 232 height 158
click at [874, 329] on img at bounding box center [905, 303] width 232 height 158
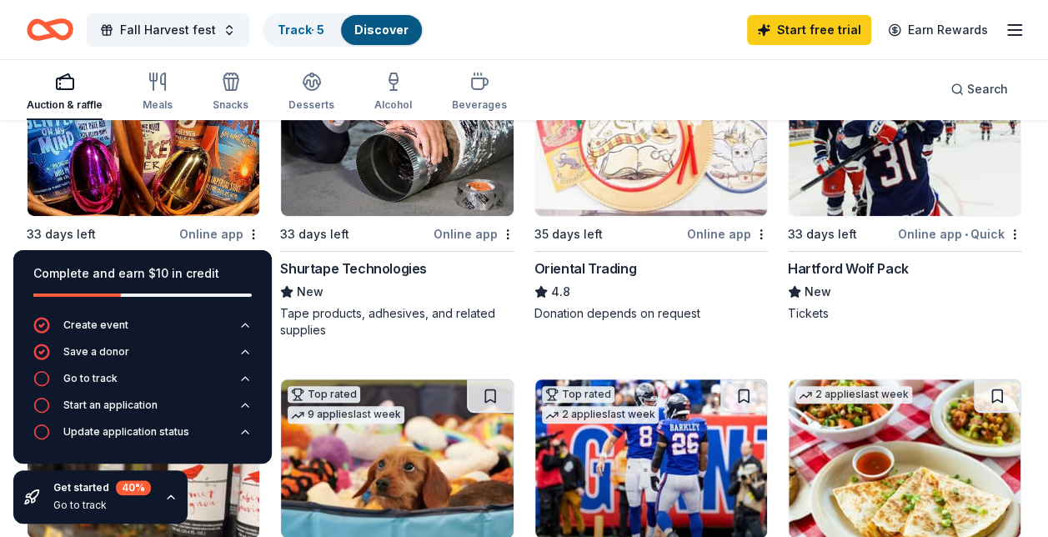
scroll to position [333, 0]
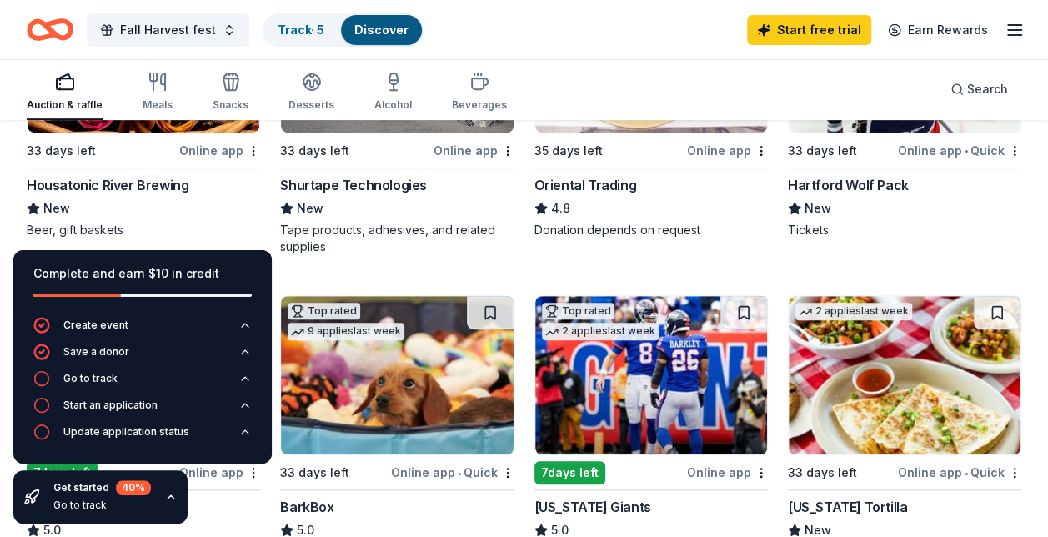
click at [166, 494] on icon "button" at bounding box center [170, 496] width 13 height 13
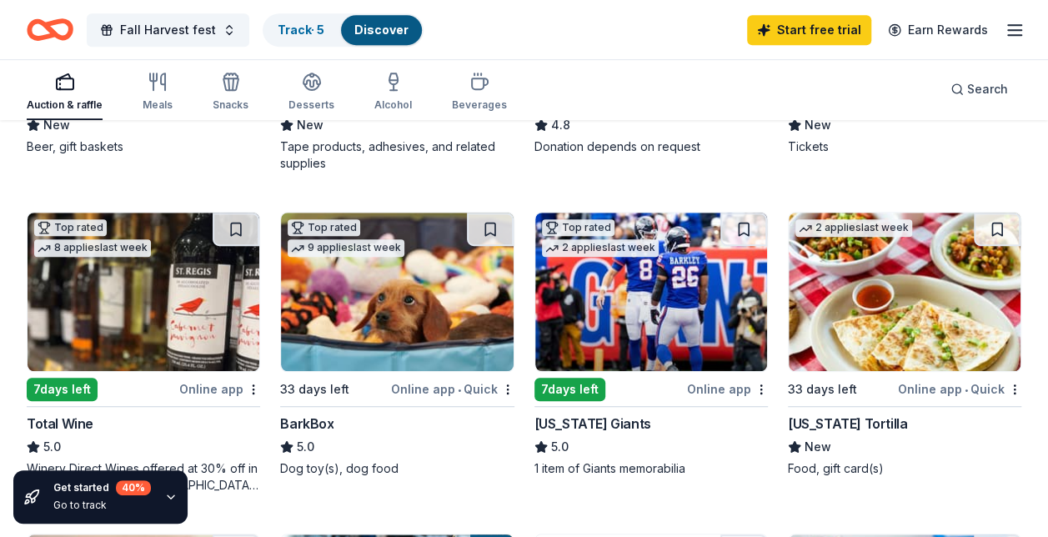
scroll to position [500, 0]
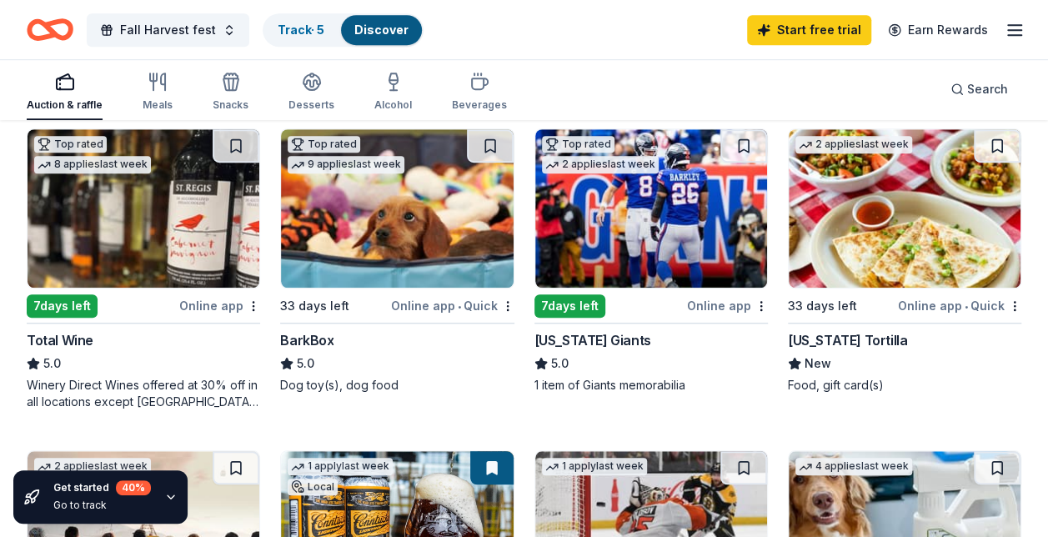
click at [174, 203] on img at bounding box center [144, 208] width 232 height 158
click at [435, 209] on img at bounding box center [397, 208] width 232 height 158
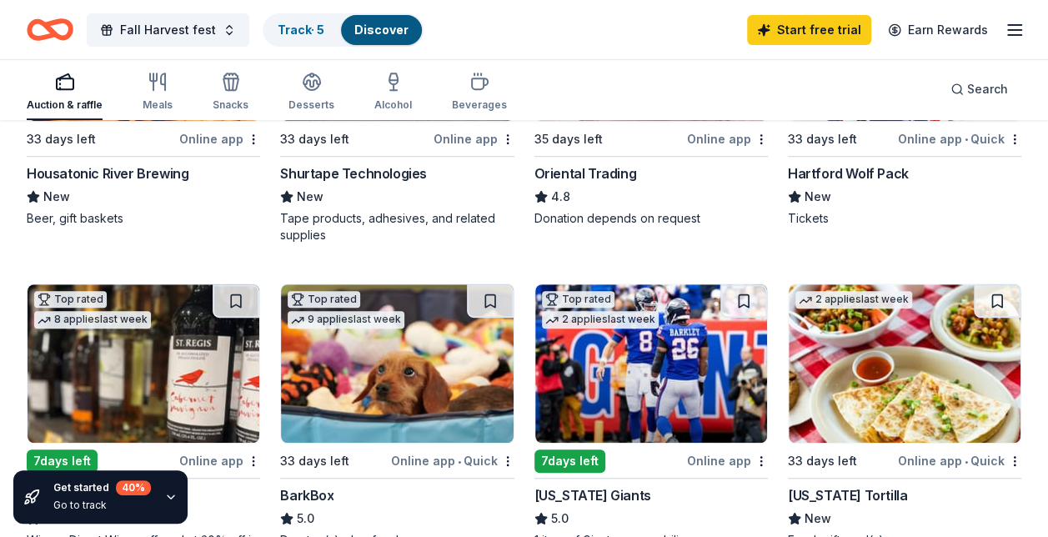
scroll to position [333, 0]
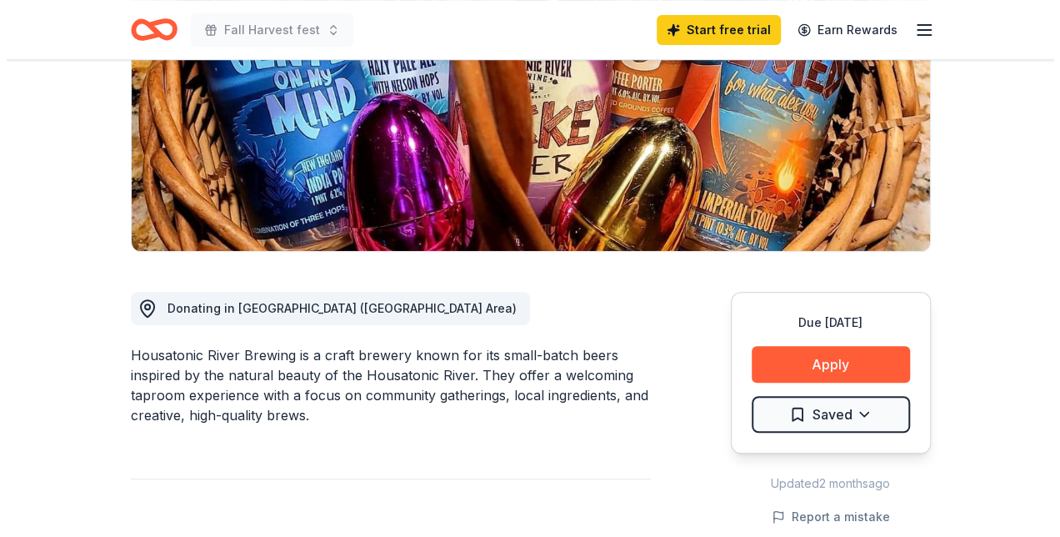
scroll to position [250, 0]
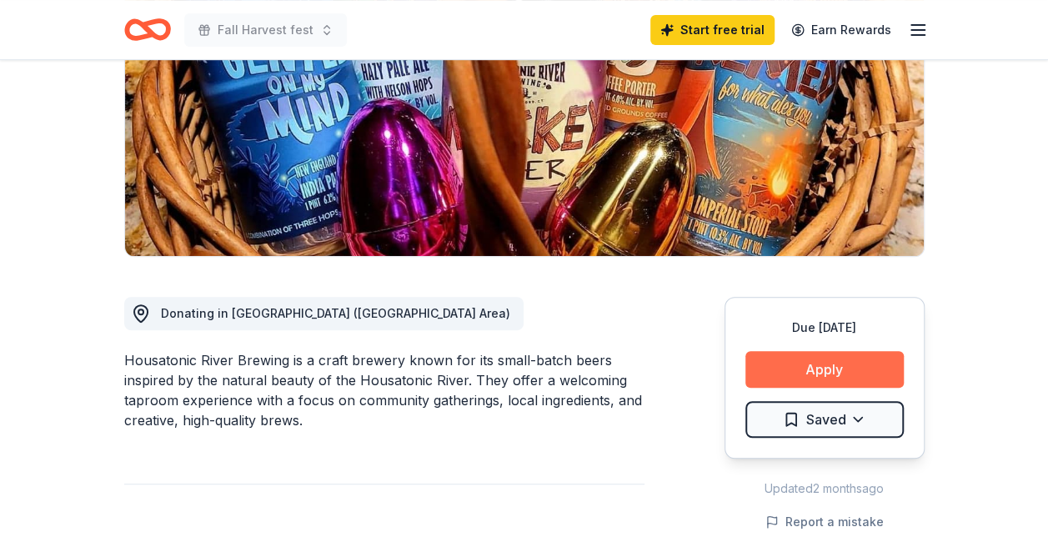
click at [822, 365] on button "Apply" at bounding box center [824, 369] width 158 height 37
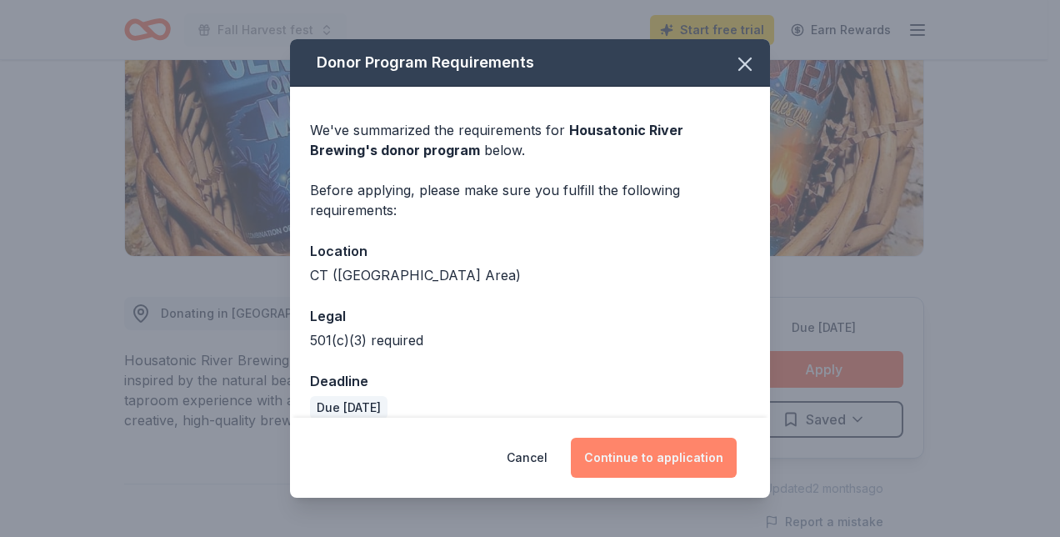
click at [669, 462] on button "Continue to application" at bounding box center [654, 458] width 166 height 40
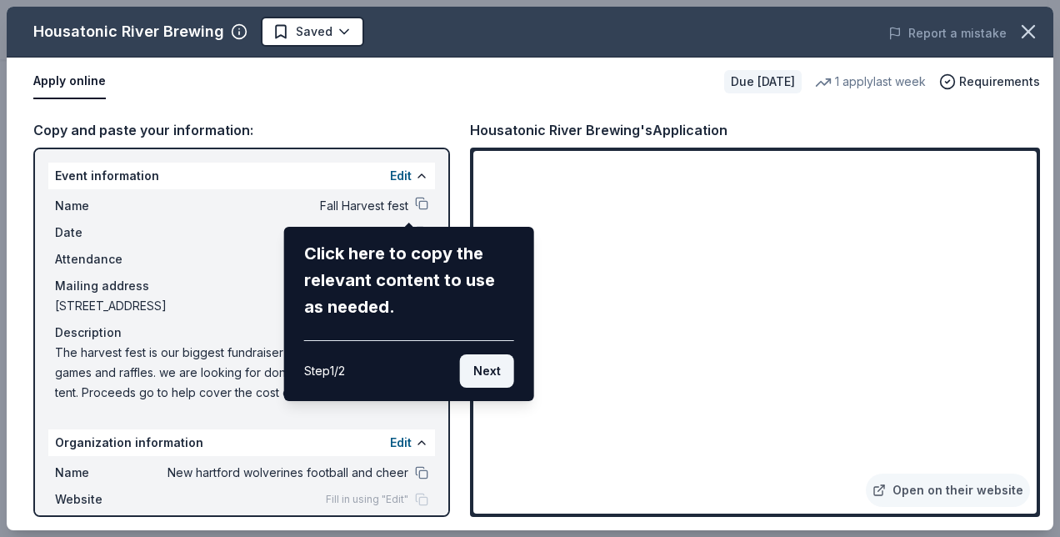
click at [494, 371] on button "Next" at bounding box center [487, 370] width 54 height 33
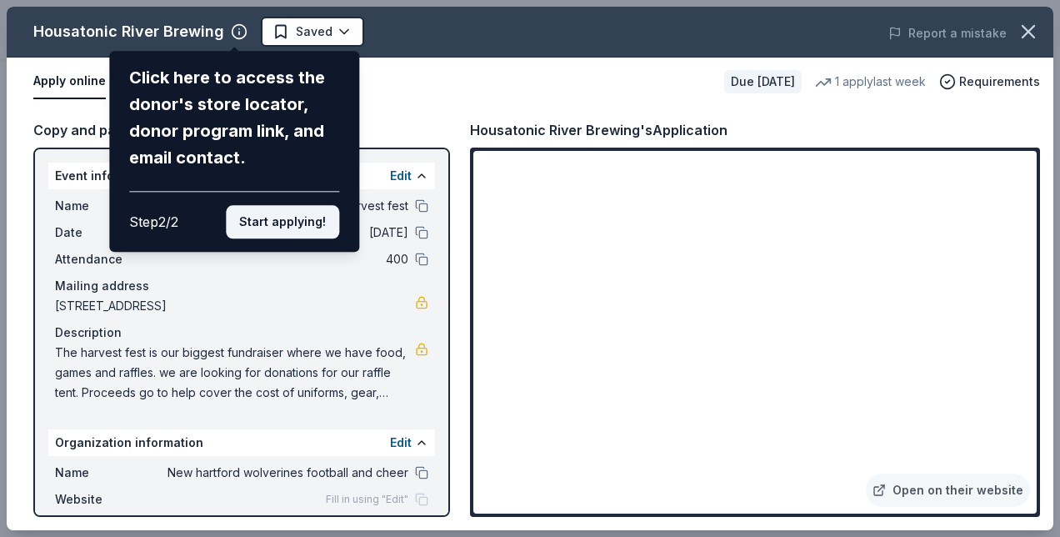
click at [298, 228] on button "Start applying!" at bounding box center [282, 221] width 113 height 33
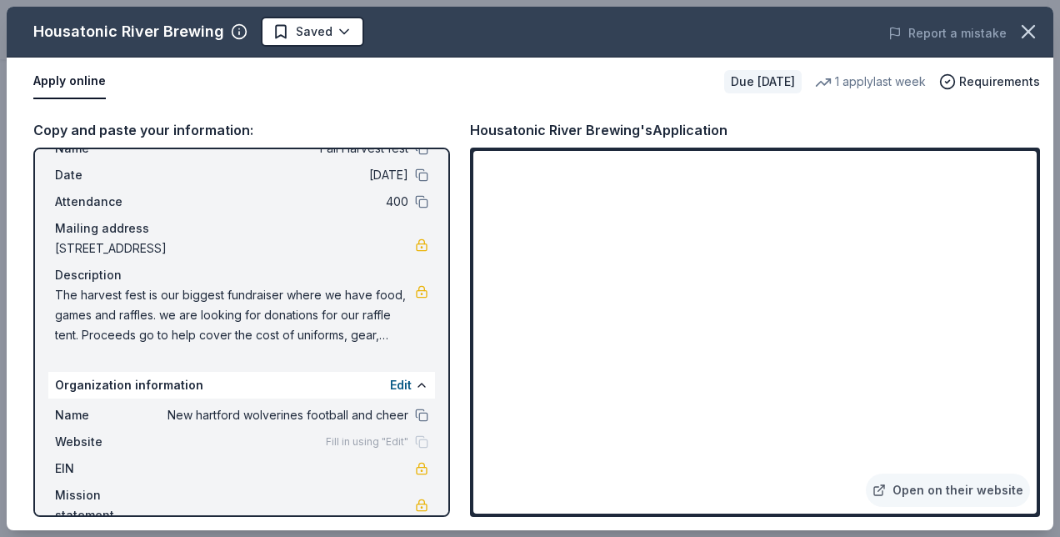
scroll to position [88, 0]
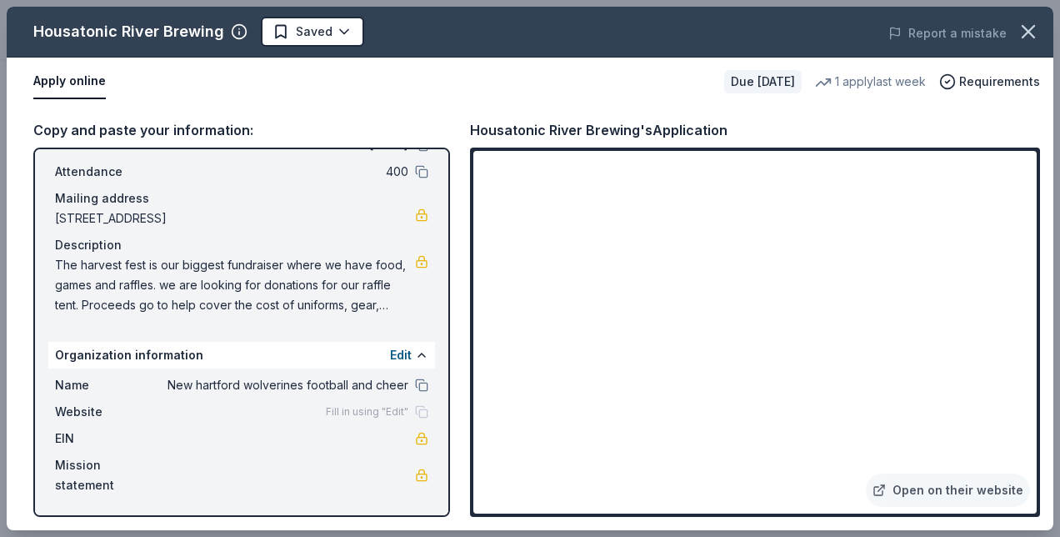
click at [341, 412] on span "Fill in using "Edit"" at bounding box center [367, 411] width 83 height 13
click at [326, 417] on span "Fill in using "Edit"" at bounding box center [367, 411] width 83 height 13
drag, startPoint x: 335, startPoint y: 408, endPoint x: 383, endPoint y: 408, distance: 47.5
click at [336, 408] on span "Fill in using "Edit"" at bounding box center [367, 411] width 83 height 13
click at [400, 412] on div "Fill in using "Edit"" at bounding box center [377, 411] width 103 height 13
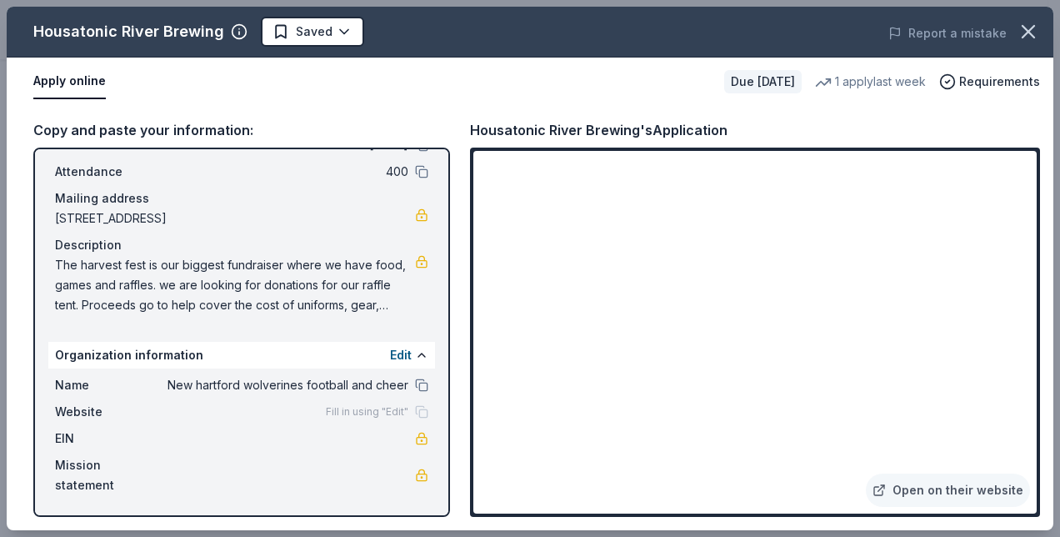
click at [354, 403] on div "Website Fill in using "Edit"" at bounding box center [241, 412] width 373 height 20
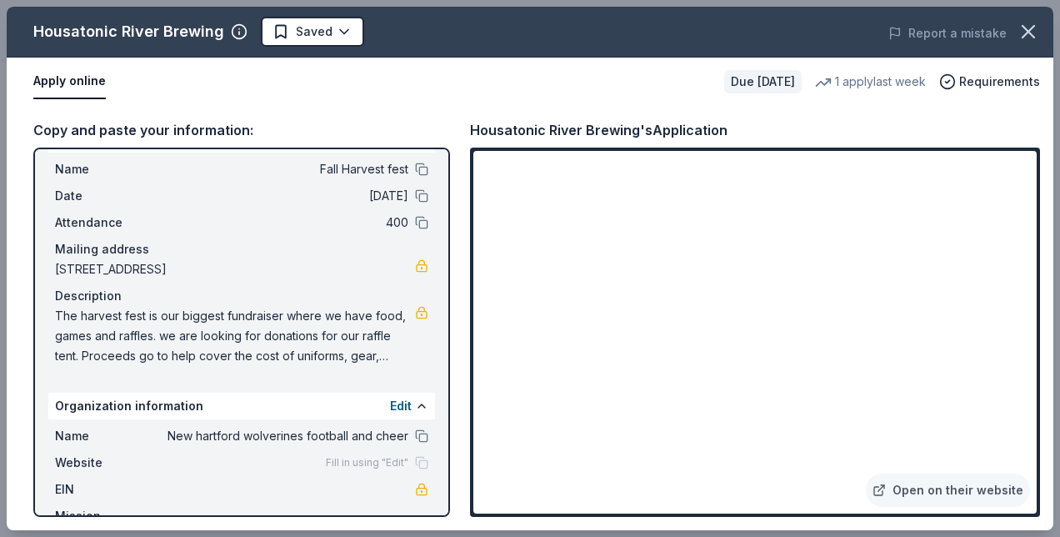
scroll to position [0, 0]
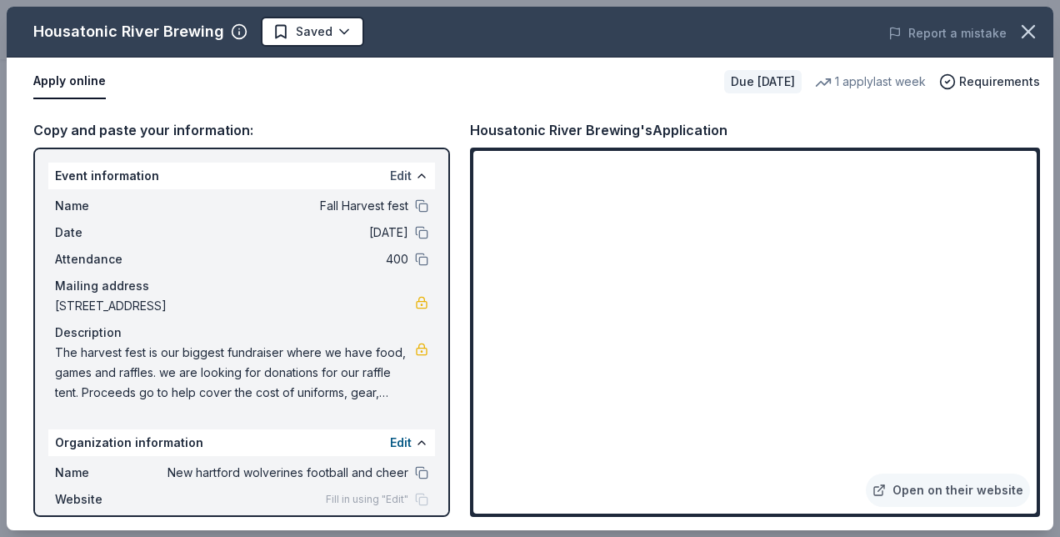
click at [393, 173] on button "Edit" at bounding box center [401, 176] width 22 height 20
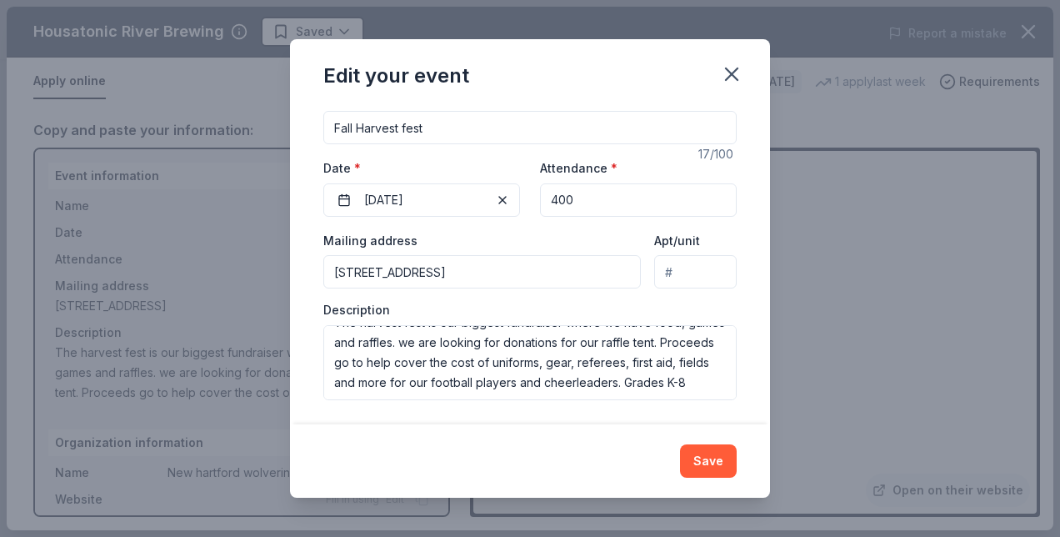
scroll to position [40, 0]
click at [726, 462] on button "Save" at bounding box center [708, 460] width 57 height 33
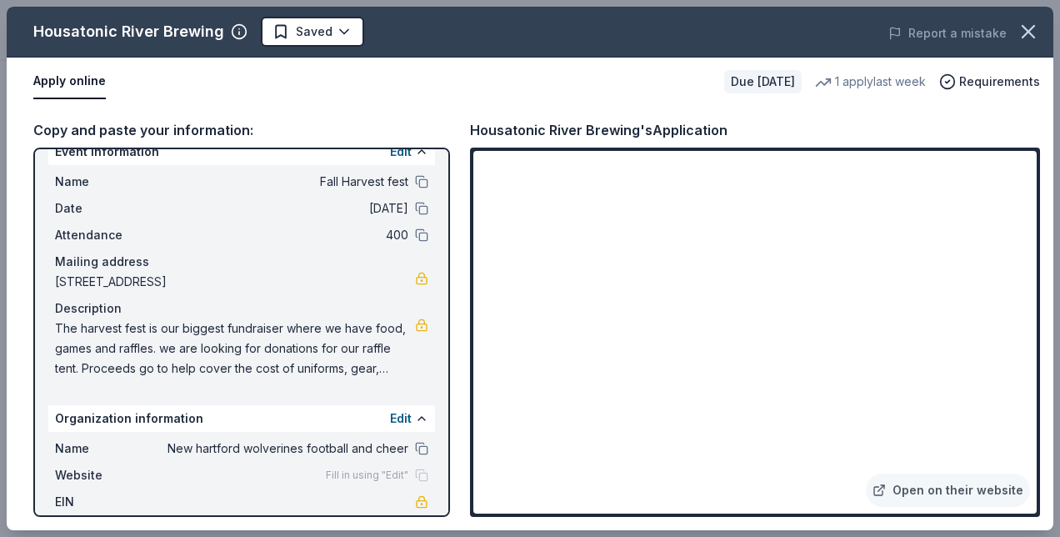
scroll to position [88, 0]
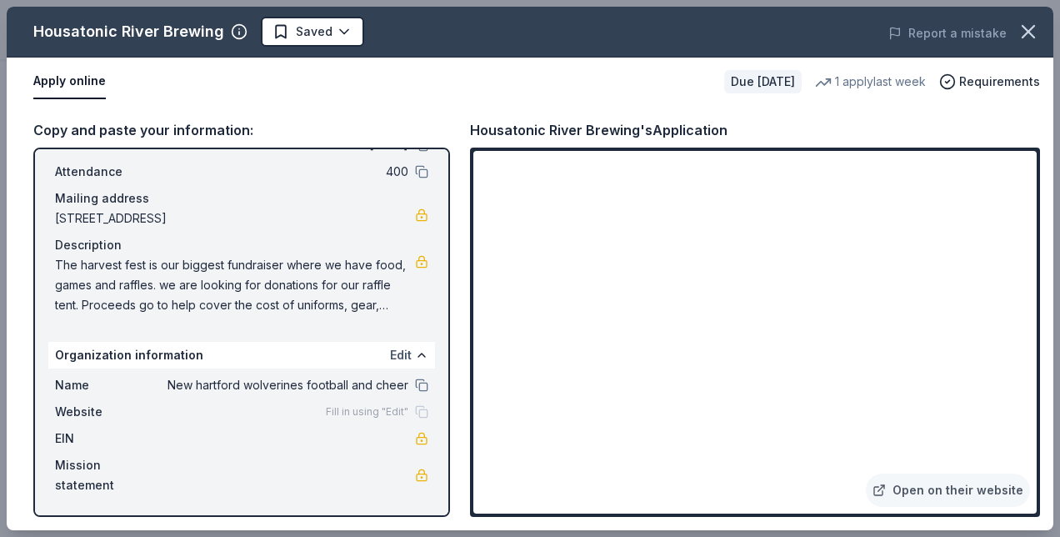
click at [397, 354] on button "Edit" at bounding box center [401, 355] width 22 height 20
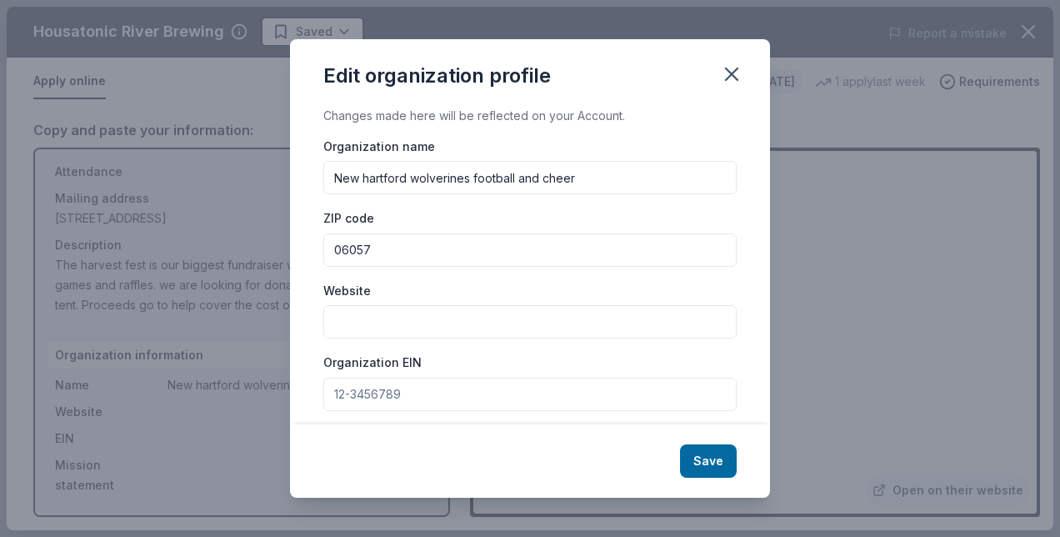
click at [394, 310] on input "Website" at bounding box center [529, 321] width 413 height 33
paste input "[URL][DOMAIN_NAME]"
type input "[URL][DOMAIN_NAME]"
click at [463, 389] on input "Organization EIN" at bounding box center [529, 394] width 413 height 33
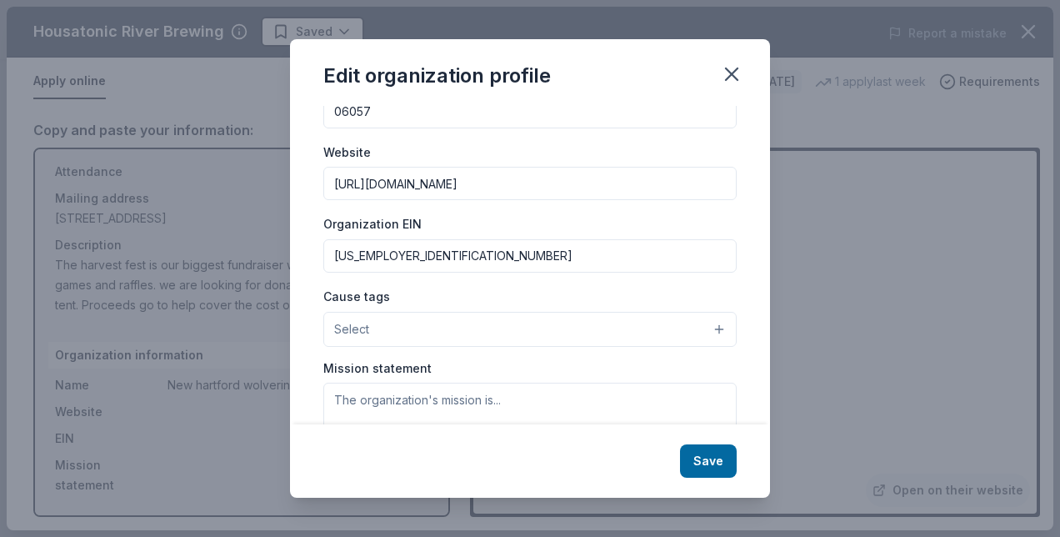
scroll to position [167, 0]
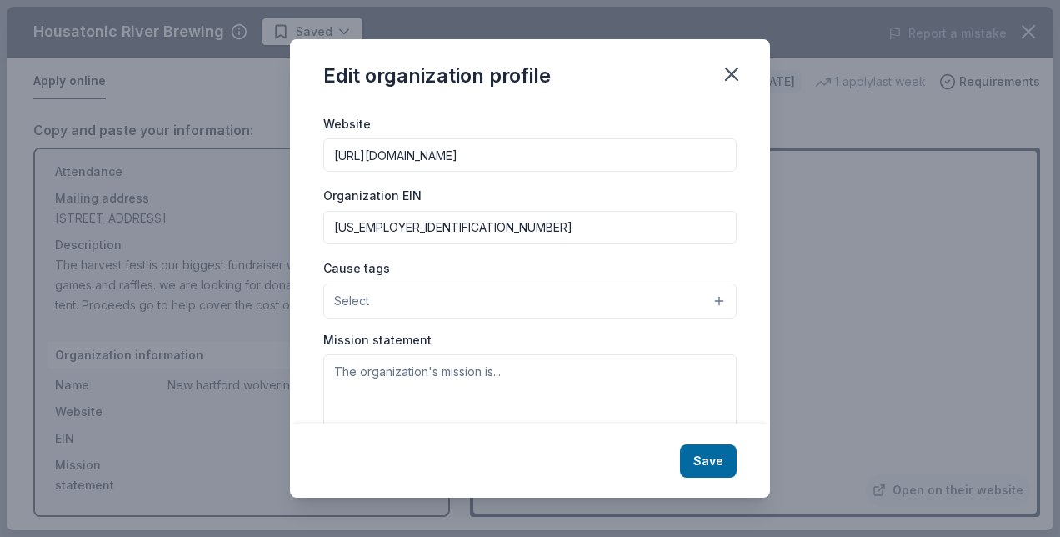
type input "[US_EMPLOYER_IDENTIFICATION_NUMBER]"
click at [568, 300] on button "Select" at bounding box center [529, 300] width 413 height 35
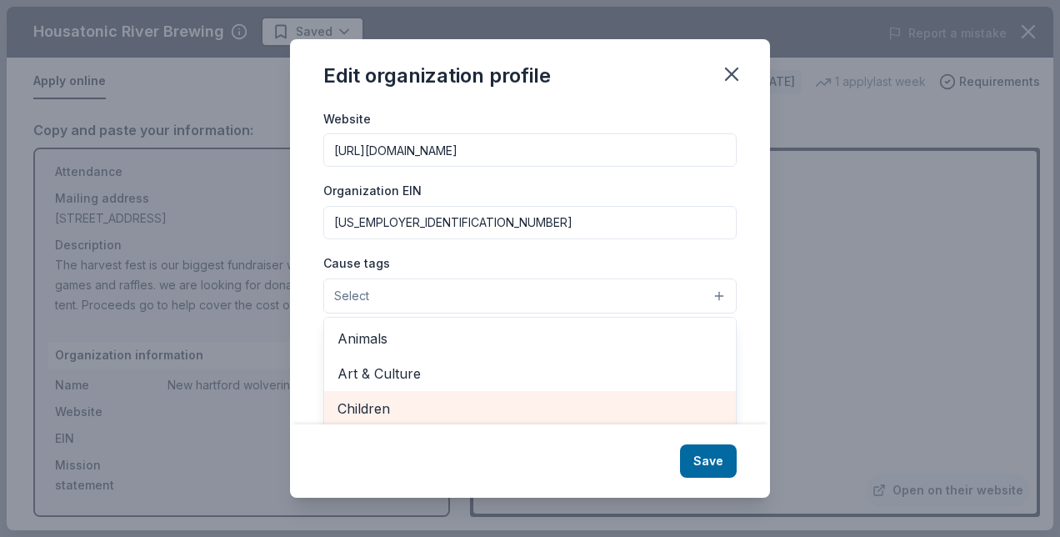
click at [414, 411] on span "Children" at bounding box center [530, 409] width 385 height 22
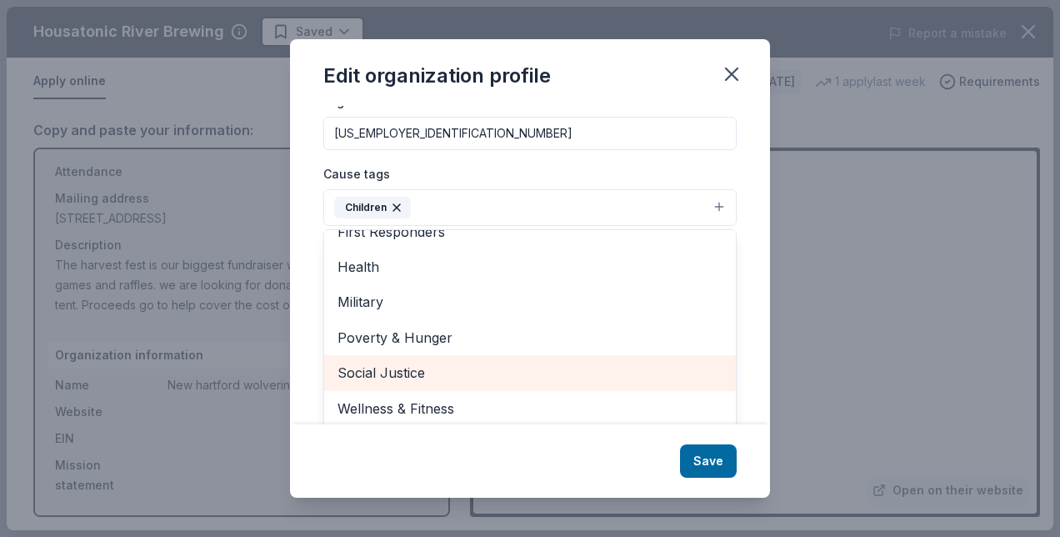
scroll to position [263, 0]
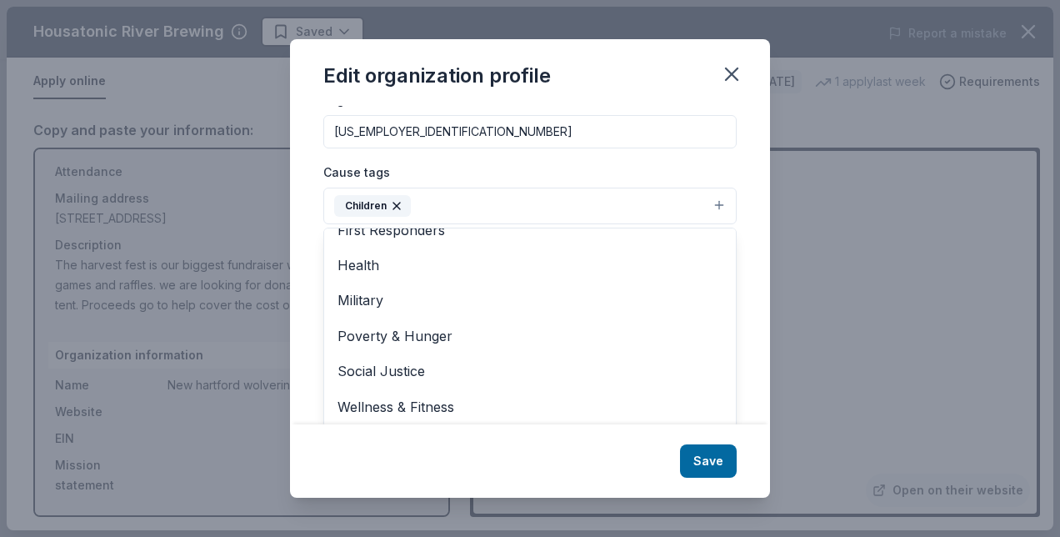
click at [315, 298] on div "Changes made here will be reflected on your Account. Organization name New hart…" at bounding box center [530, 265] width 480 height 319
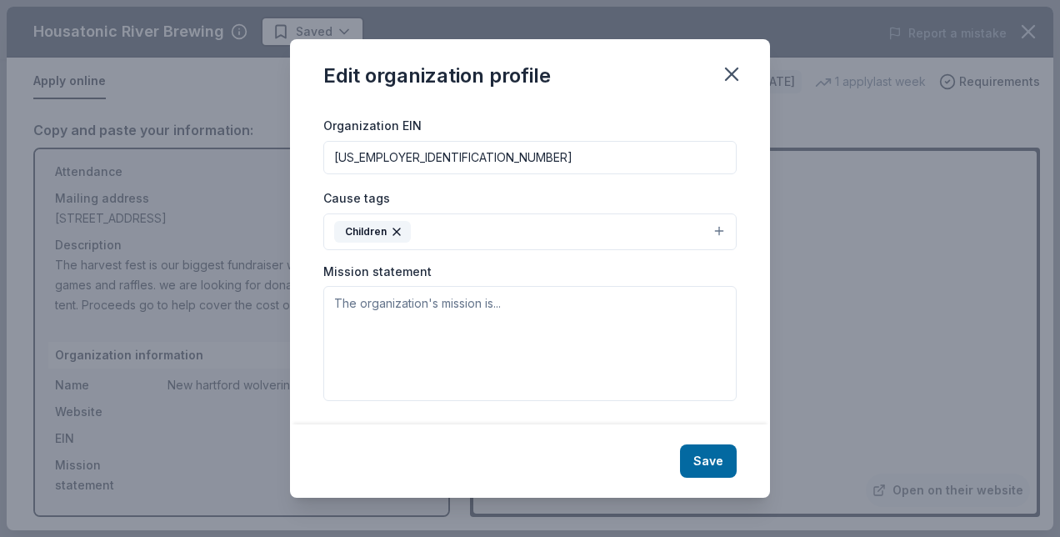
scroll to position [237, 0]
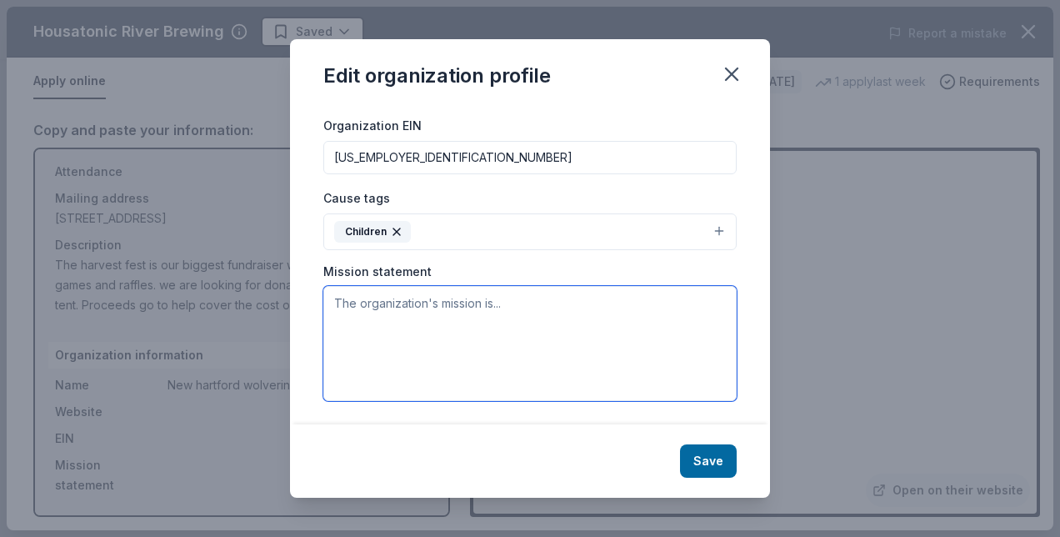
click at [465, 310] on textarea at bounding box center [529, 343] width 413 height 115
click at [380, 322] on textarea at bounding box center [529, 343] width 413 height 115
paste textarea "The Wolverines offer the youth of [GEOGRAPHIC_DATA], [GEOGRAPHIC_DATA], [GEOGRA…"
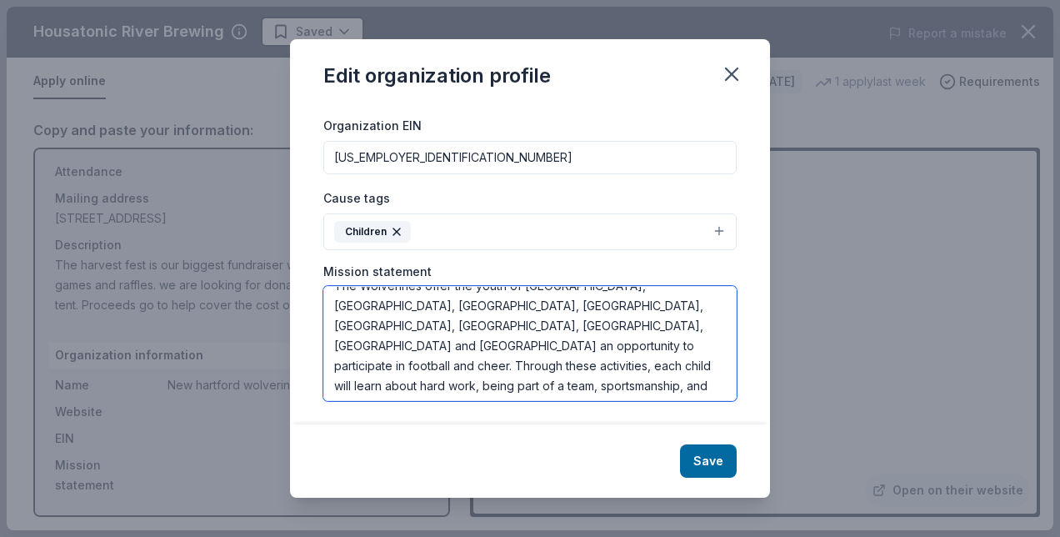
scroll to position [20, 0]
type textarea "The Wolverines offer the youth of New Hartford, Barkhamsted, Canton, Colebrook,…"
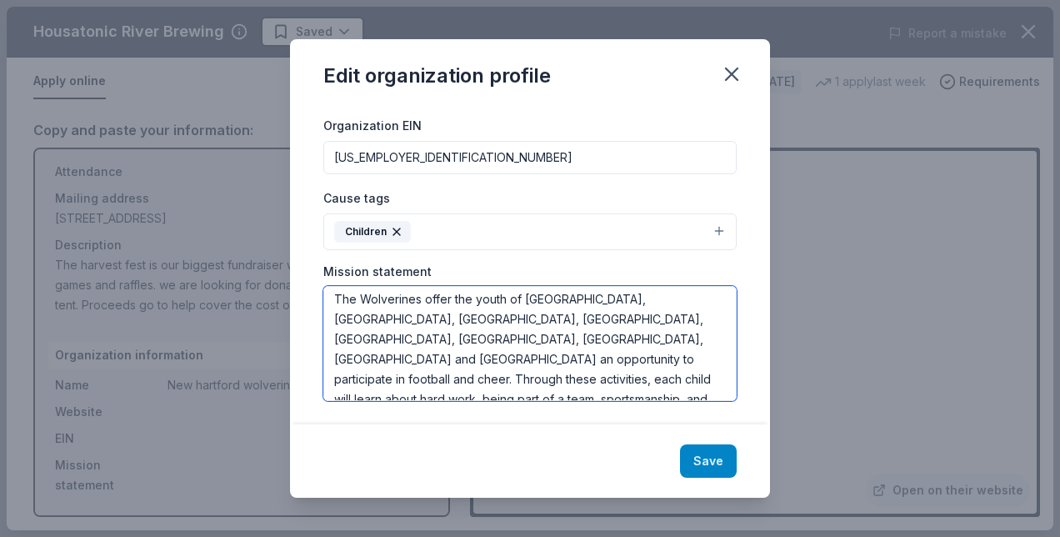
scroll to position [0, 0]
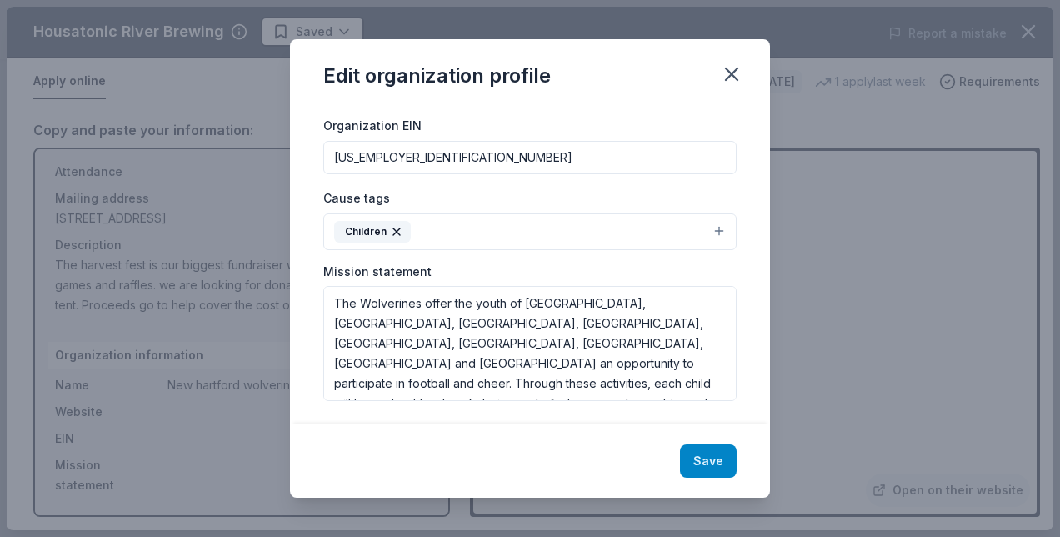
click at [700, 461] on button "Save" at bounding box center [708, 460] width 57 height 33
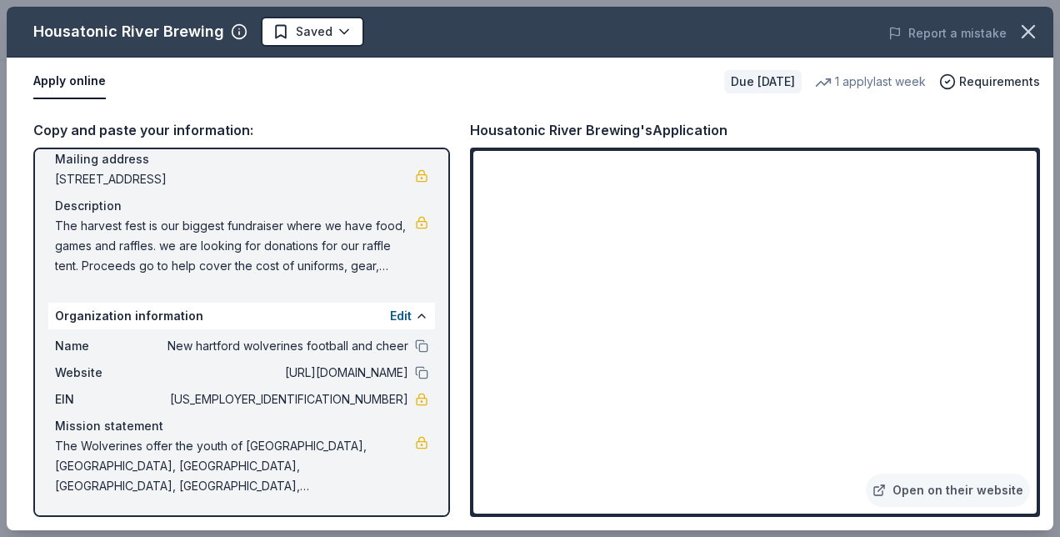
scroll to position [128, 0]
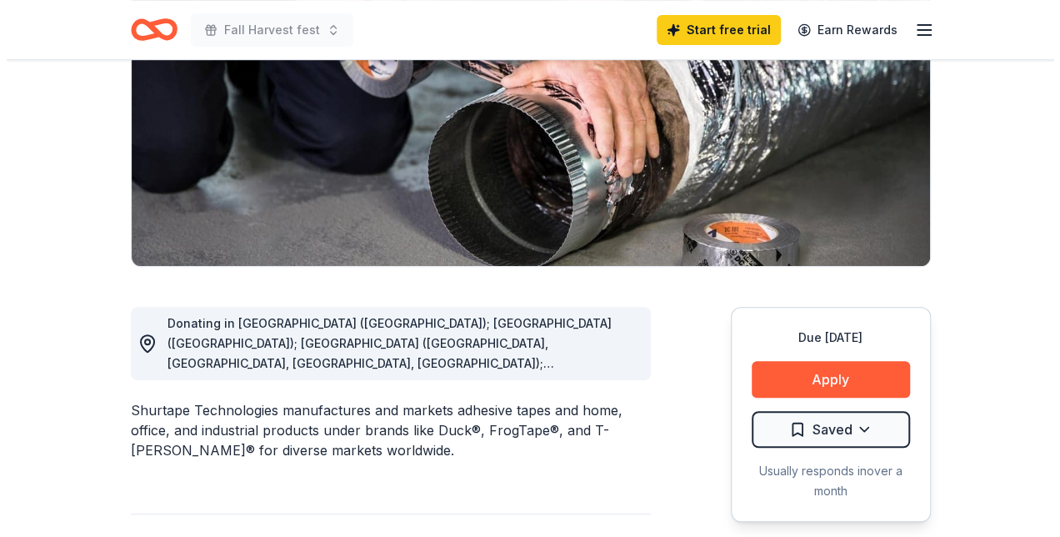
scroll to position [250, 0]
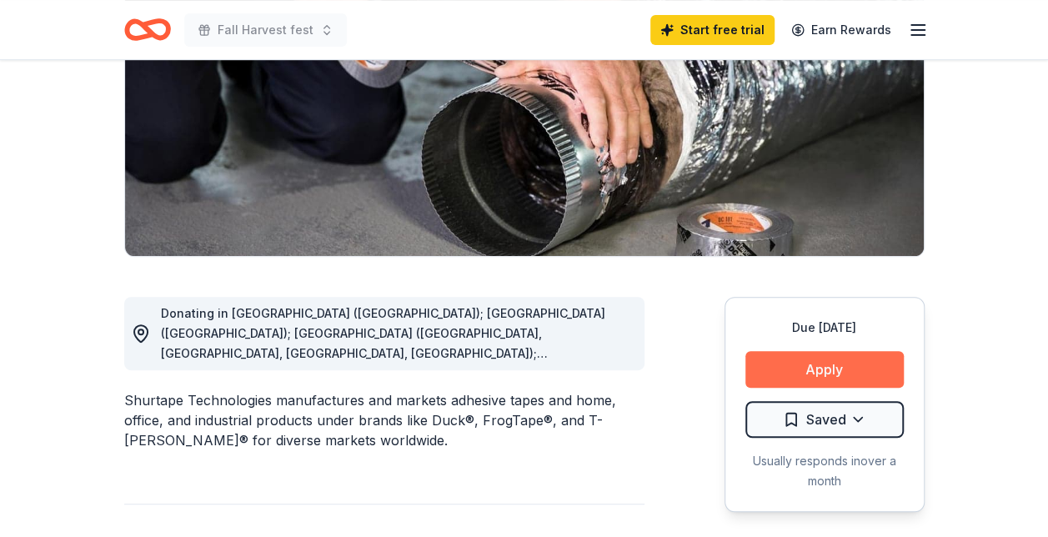
click at [839, 364] on button "Apply" at bounding box center [824, 369] width 158 height 37
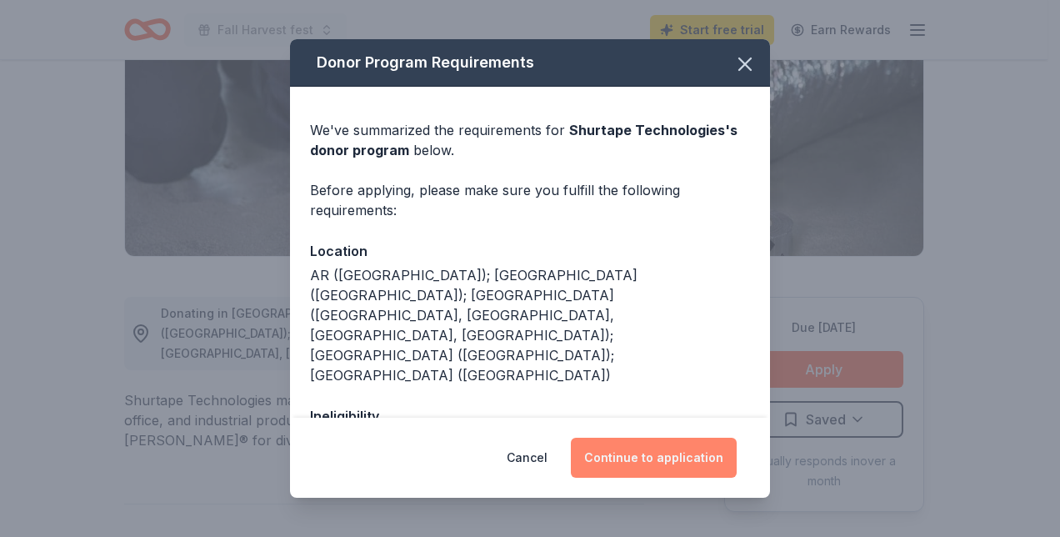
click at [630, 448] on button "Continue to application" at bounding box center [654, 458] width 166 height 40
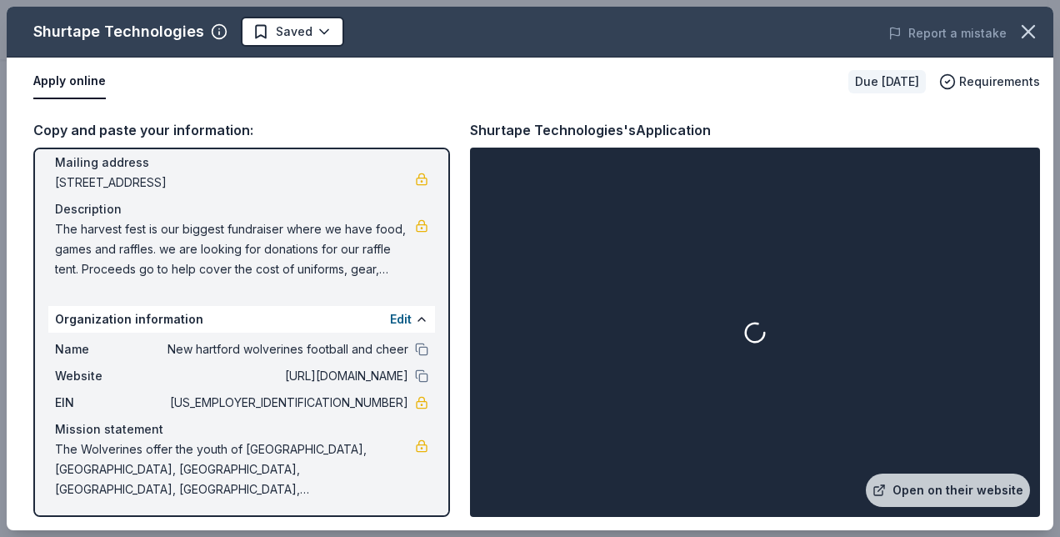
scroll to position [128, 0]
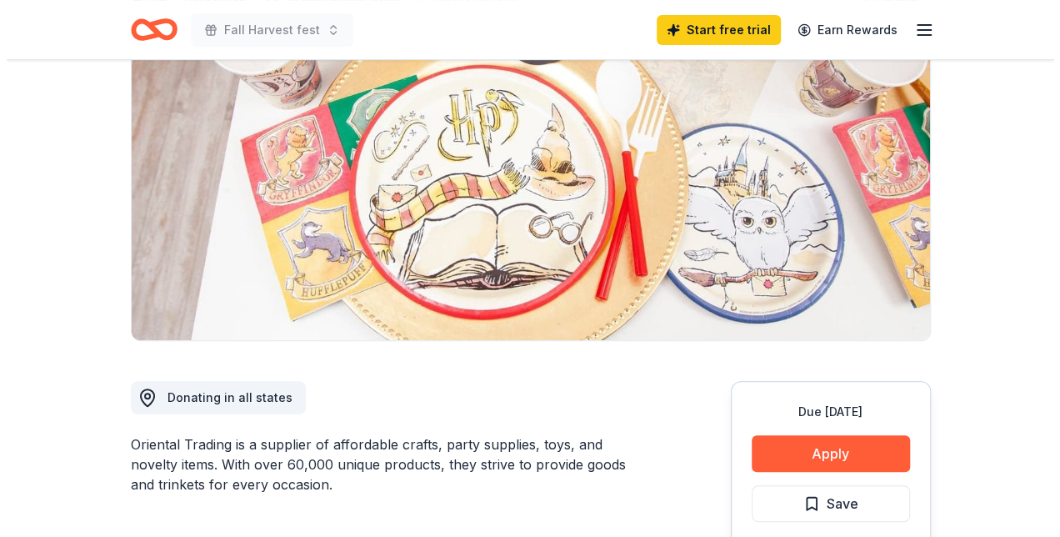
scroll to position [250, 0]
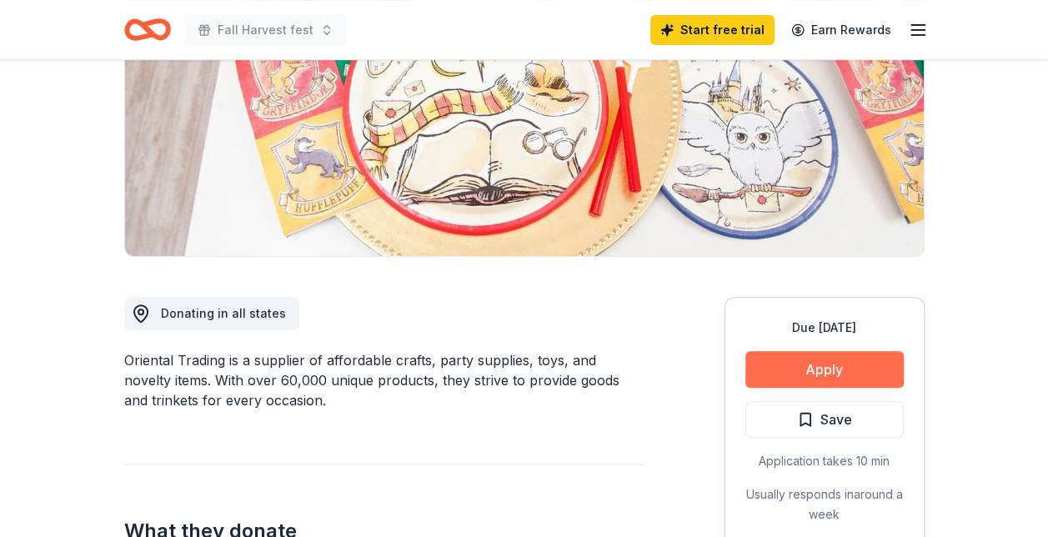
click at [814, 361] on button "Apply" at bounding box center [824, 369] width 158 height 37
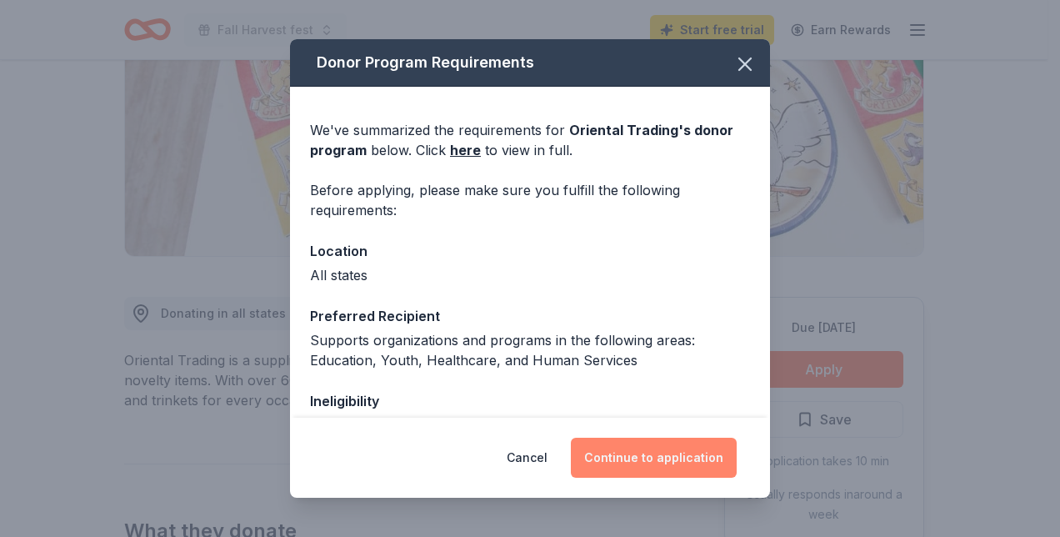
click at [658, 454] on button "Continue to application" at bounding box center [654, 458] width 166 height 40
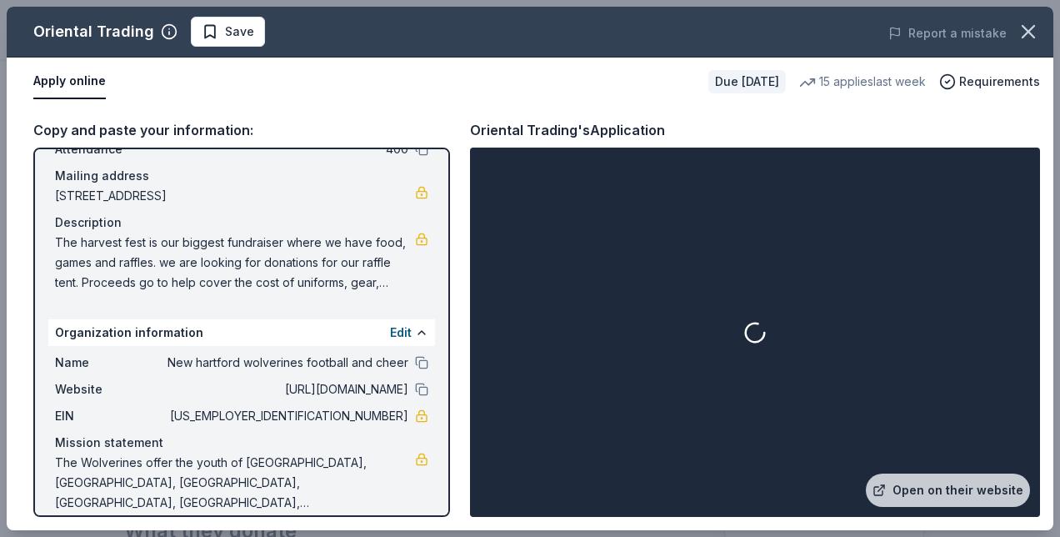
scroll to position [128, 0]
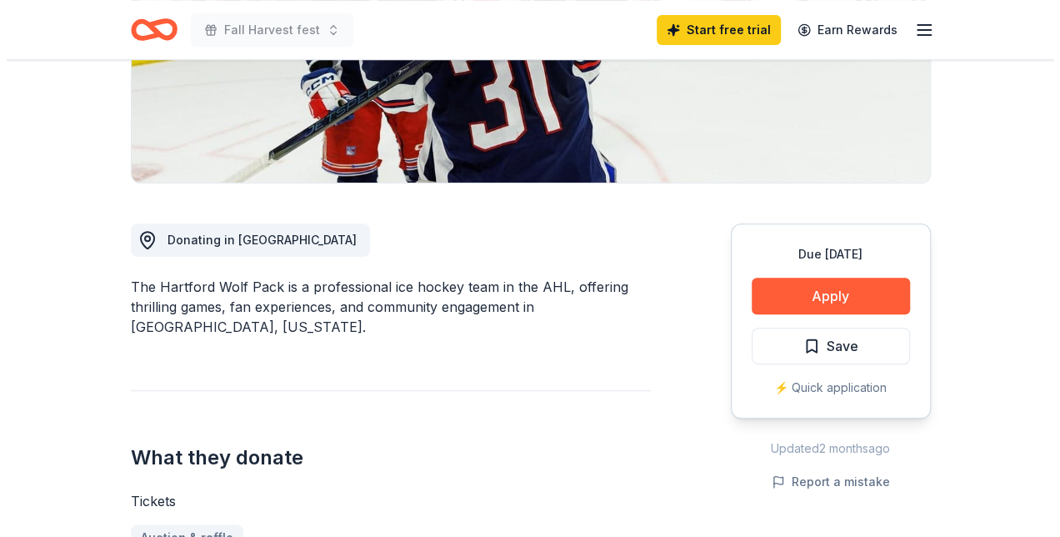
scroll to position [333, 0]
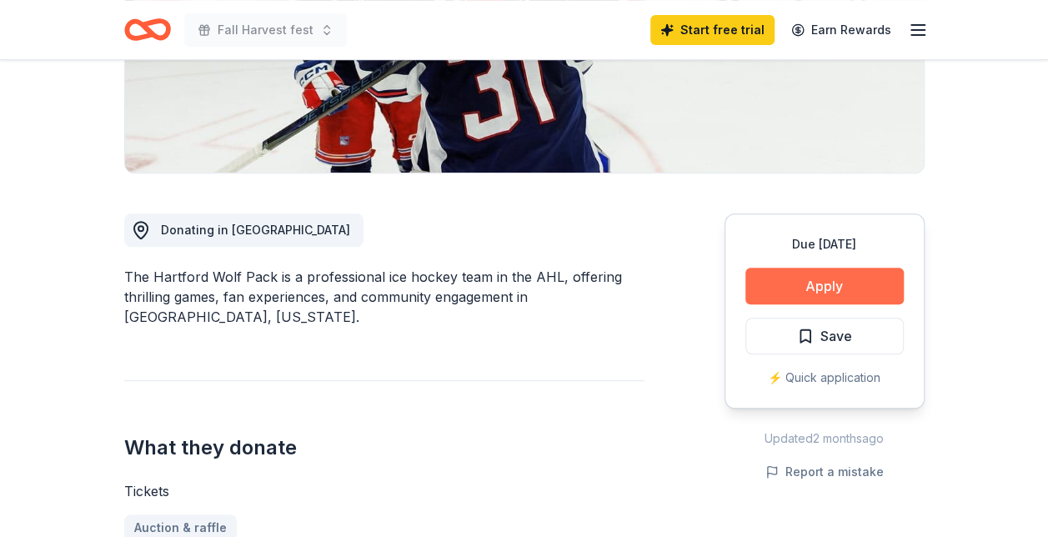
click at [813, 280] on button "Apply" at bounding box center [824, 286] width 158 height 37
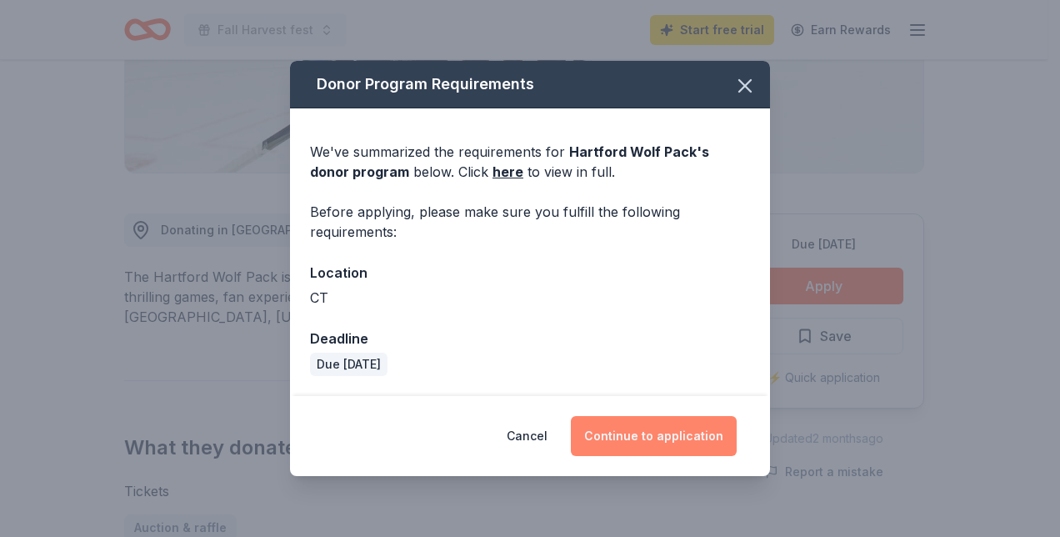
click at [660, 443] on button "Continue to application" at bounding box center [654, 436] width 166 height 40
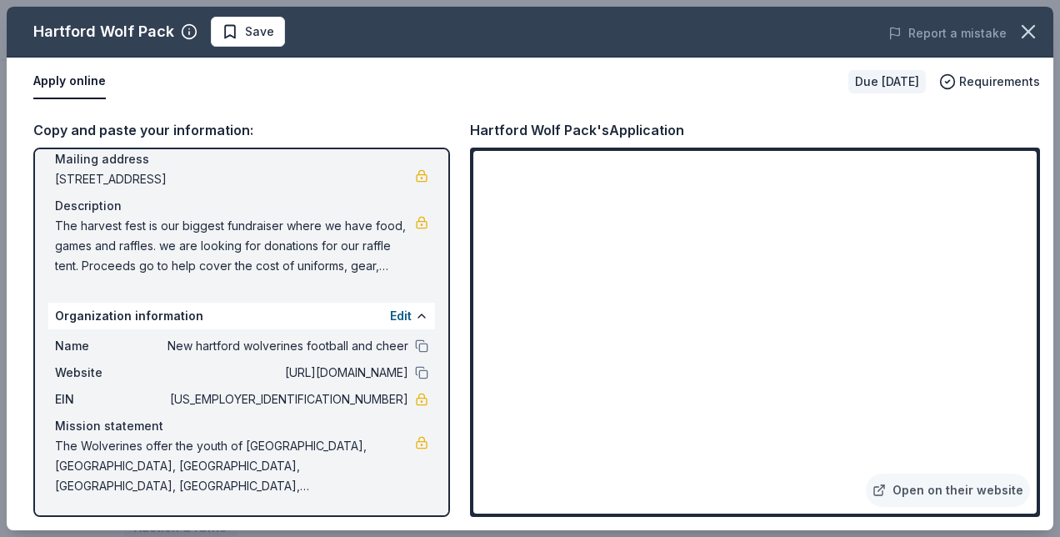
scroll to position [128, 0]
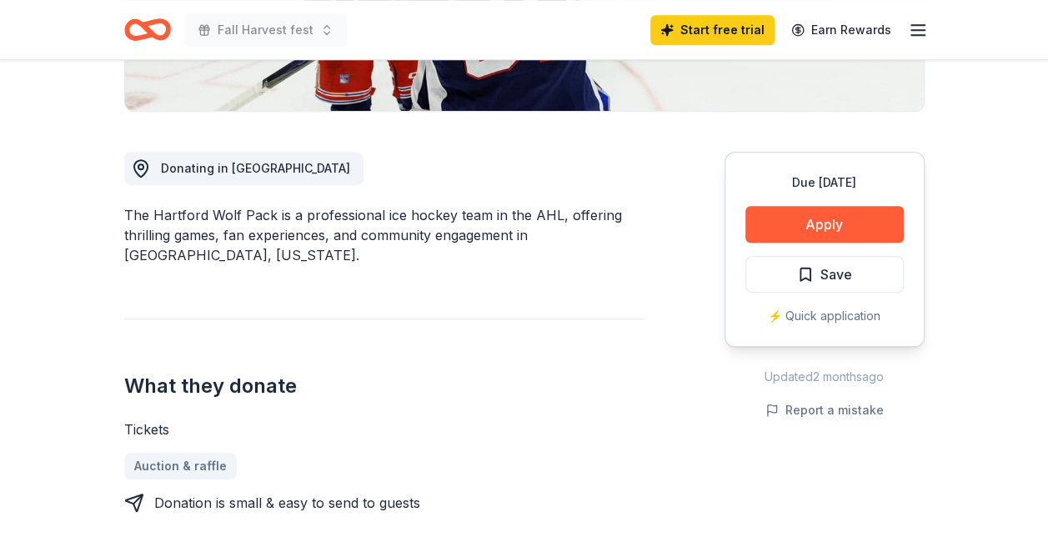
scroll to position [500, 0]
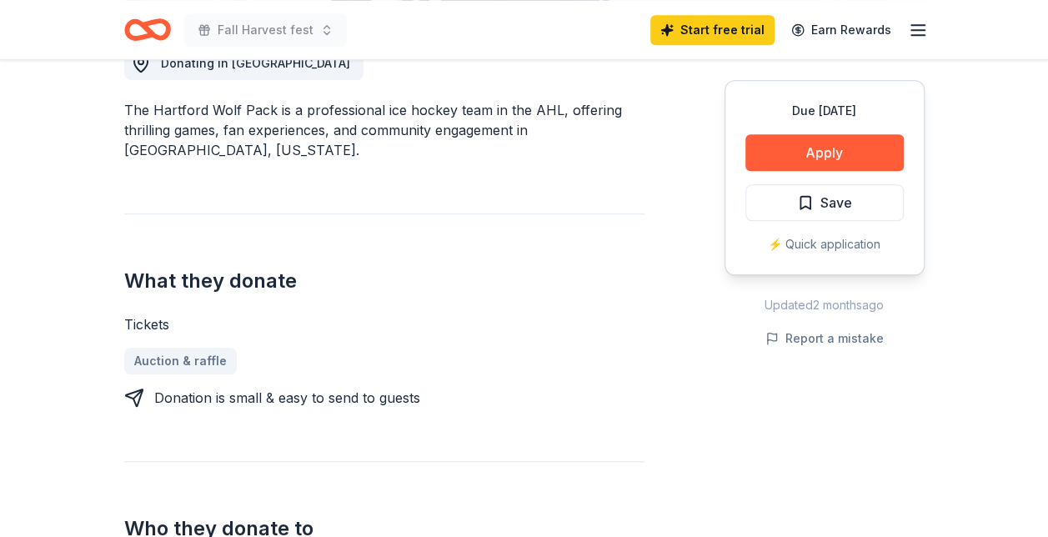
click at [824, 238] on div "⚡️ Quick application" at bounding box center [824, 244] width 158 height 20
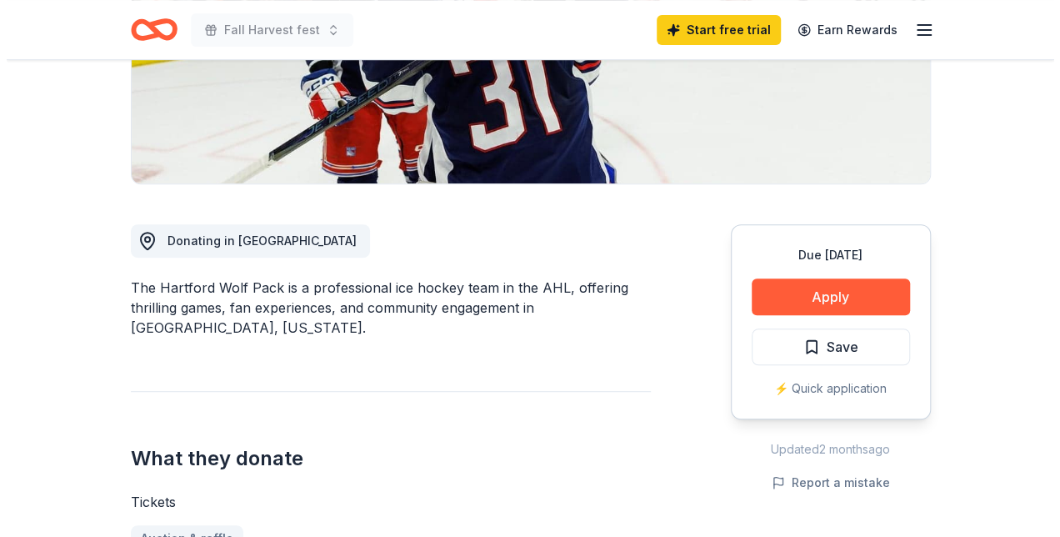
scroll to position [250, 0]
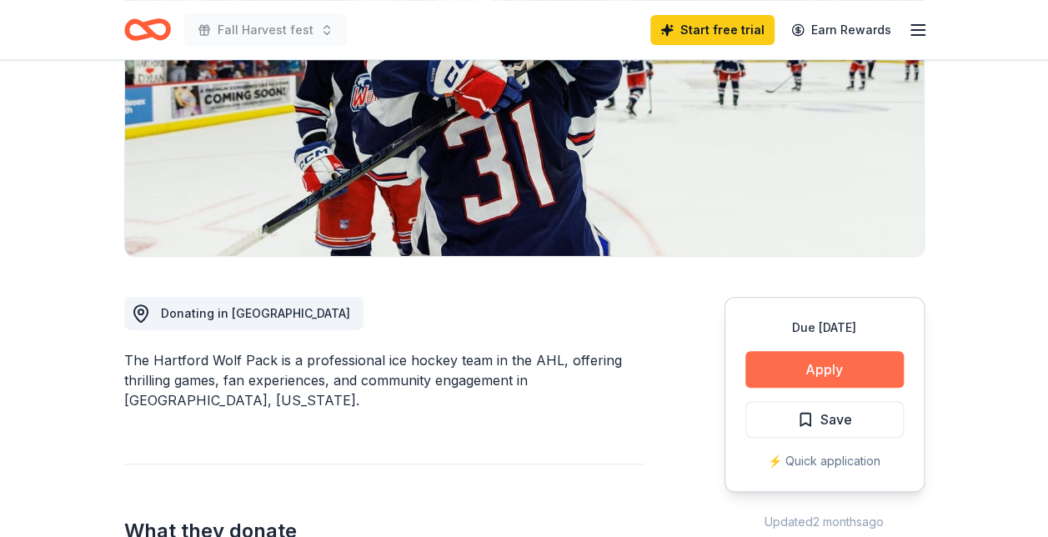
click at [787, 362] on button "Apply" at bounding box center [824, 369] width 158 height 37
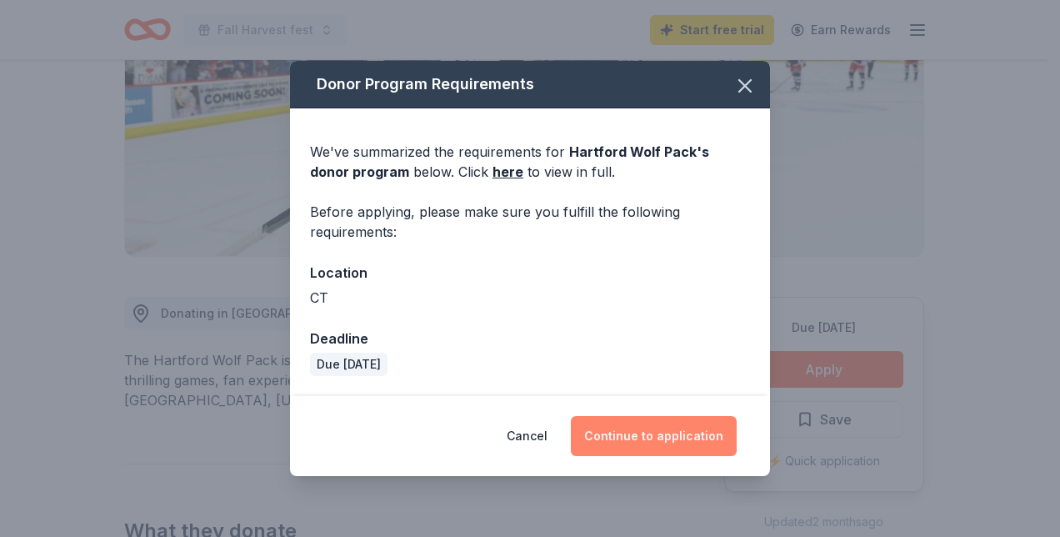
click at [650, 436] on button "Continue to application" at bounding box center [654, 436] width 166 height 40
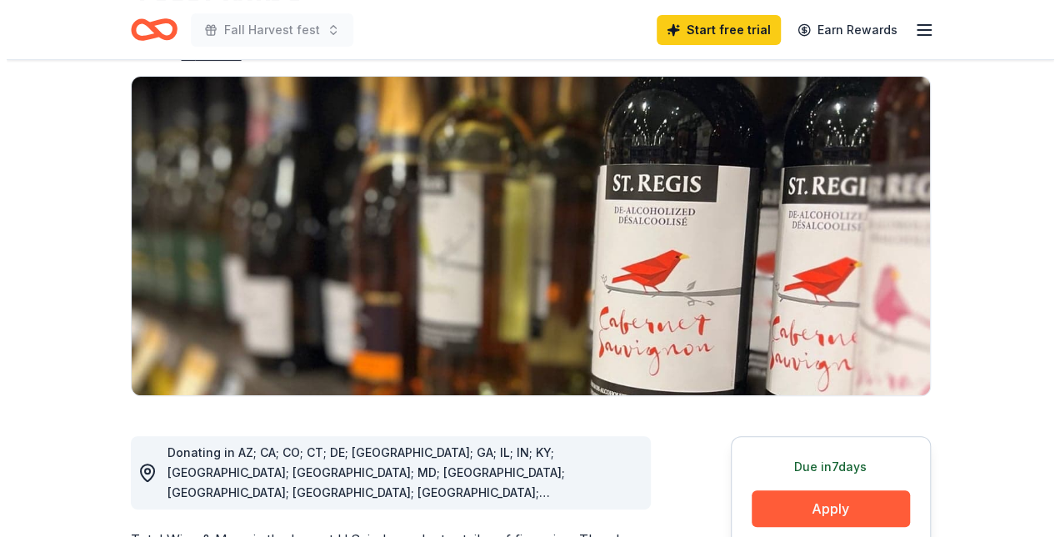
scroll to position [250, 0]
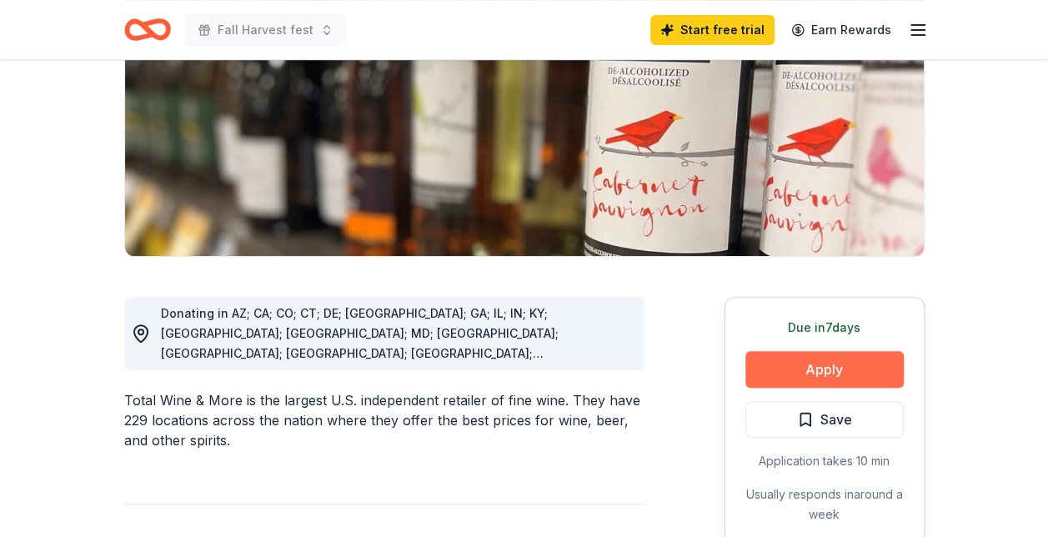
click at [844, 363] on button "Apply" at bounding box center [824, 369] width 158 height 37
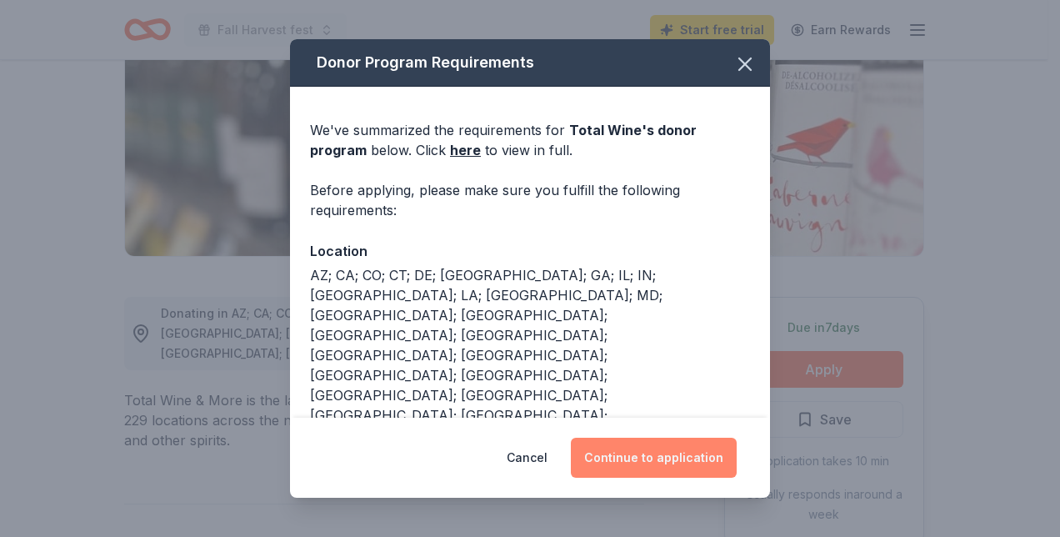
click at [635, 453] on button "Continue to application" at bounding box center [654, 458] width 166 height 40
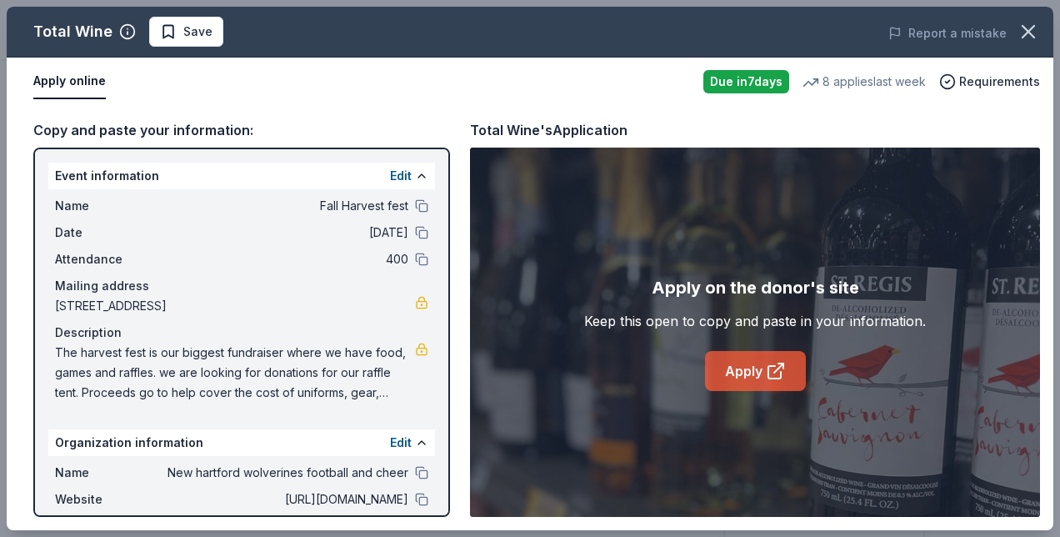
click at [752, 375] on link "Apply" at bounding box center [755, 371] width 101 height 40
click at [755, 366] on link "Apply" at bounding box center [755, 371] width 101 height 40
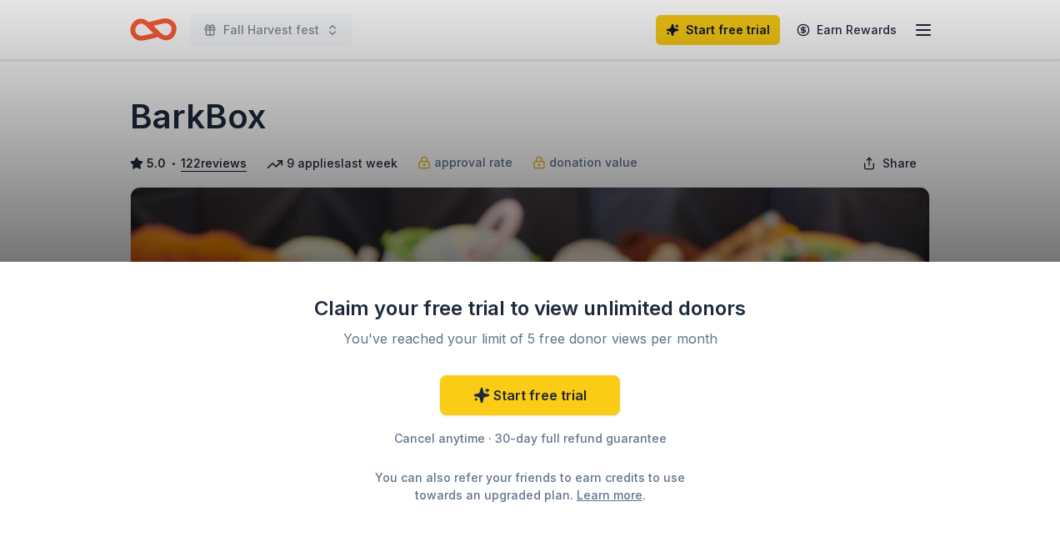
click at [805, 243] on div "Claim your free trial to view unlimited donors You've reached your limit of 5 f…" at bounding box center [530, 268] width 1060 height 537
click at [1025, 317] on div "Claim your free trial to view unlimited donors You've reached your limit of 5 f…" at bounding box center [530, 399] width 1060 height 275
click at [704, 155] on div "Claim your free trial to view unlimited donors You've reached your limit of 5 f…" at bounding box center [530, 268] width 1060 height 537
click at [649, 165] on div "Claim your free trial to view unlimited donors You've reached your limit of 5 f…" at bounding box center [530, 268] width 1060 height 537
